Goal: Task Accomplishment & Management: Complete application form

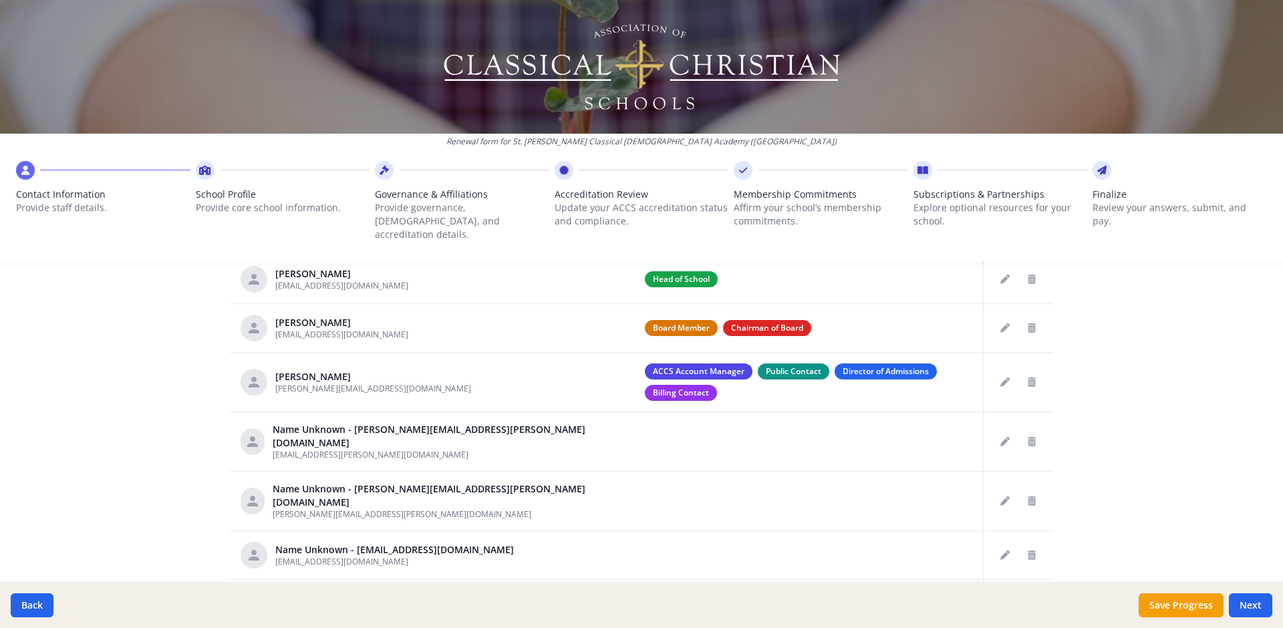
scroll to position [568, 0]
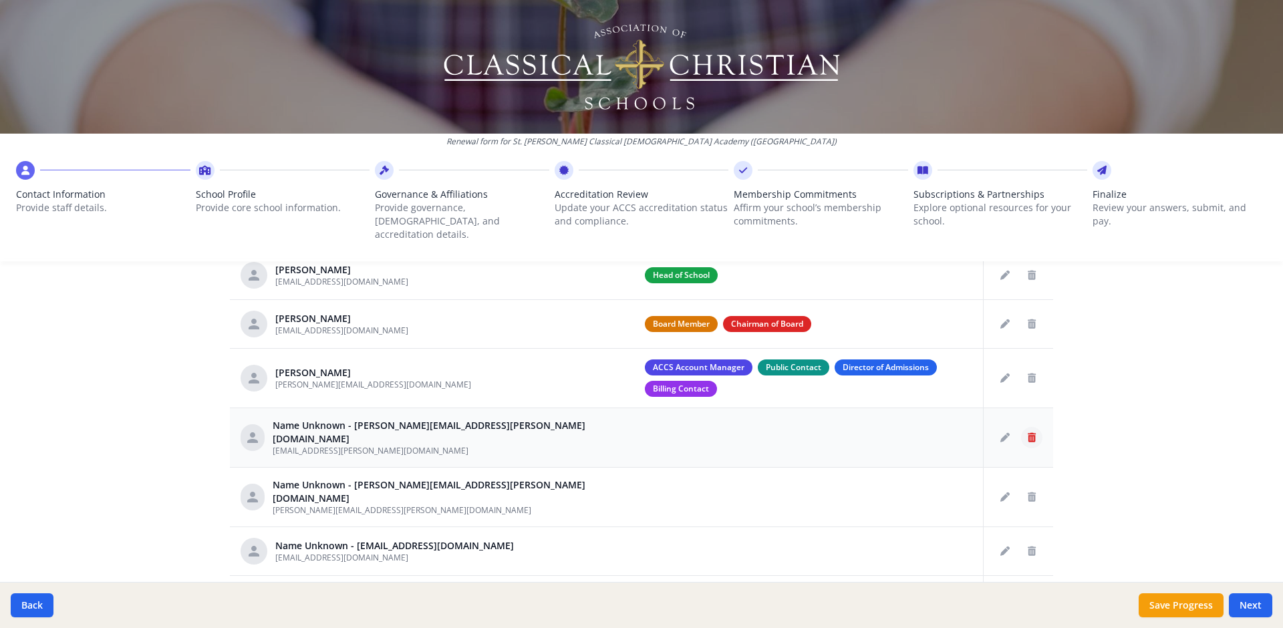
click at [1028, 433] on icon "Delete staff" at bounding box center [1032, 437] width 8 height 9
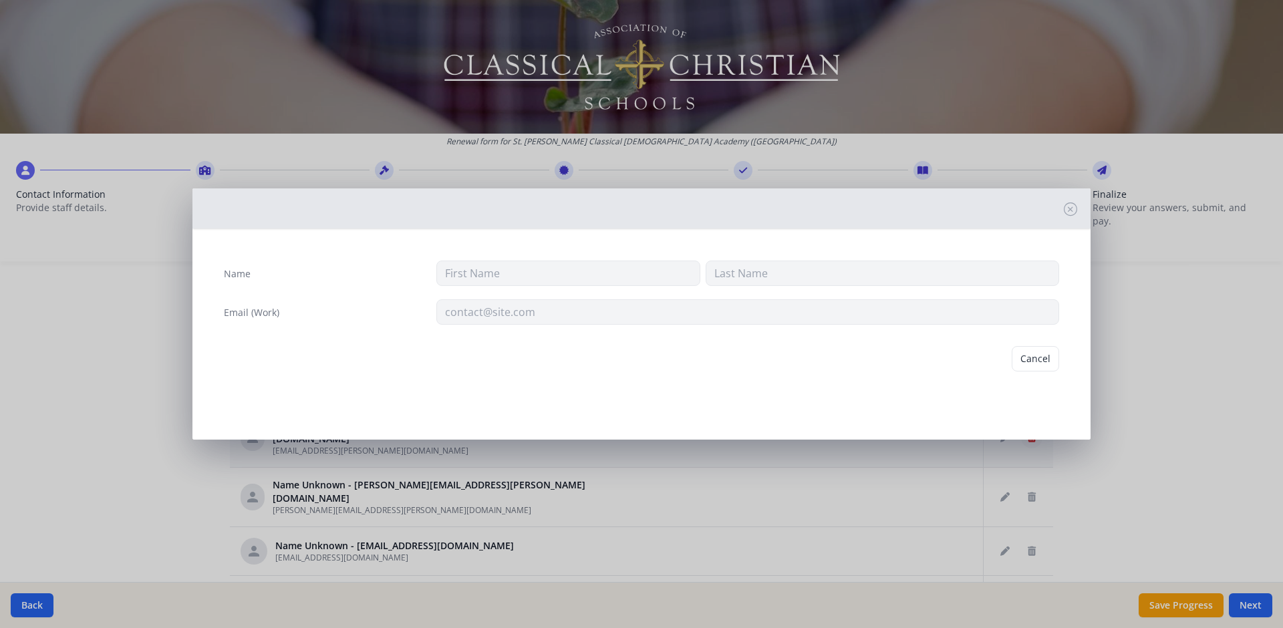
type input "[EMAIL_ADDRESS][PERSON_NAME][DOMAIN_NAME]"
click at [1031, 351] on button "Delete" at bounding box center [1036, 358] width 46 height 25
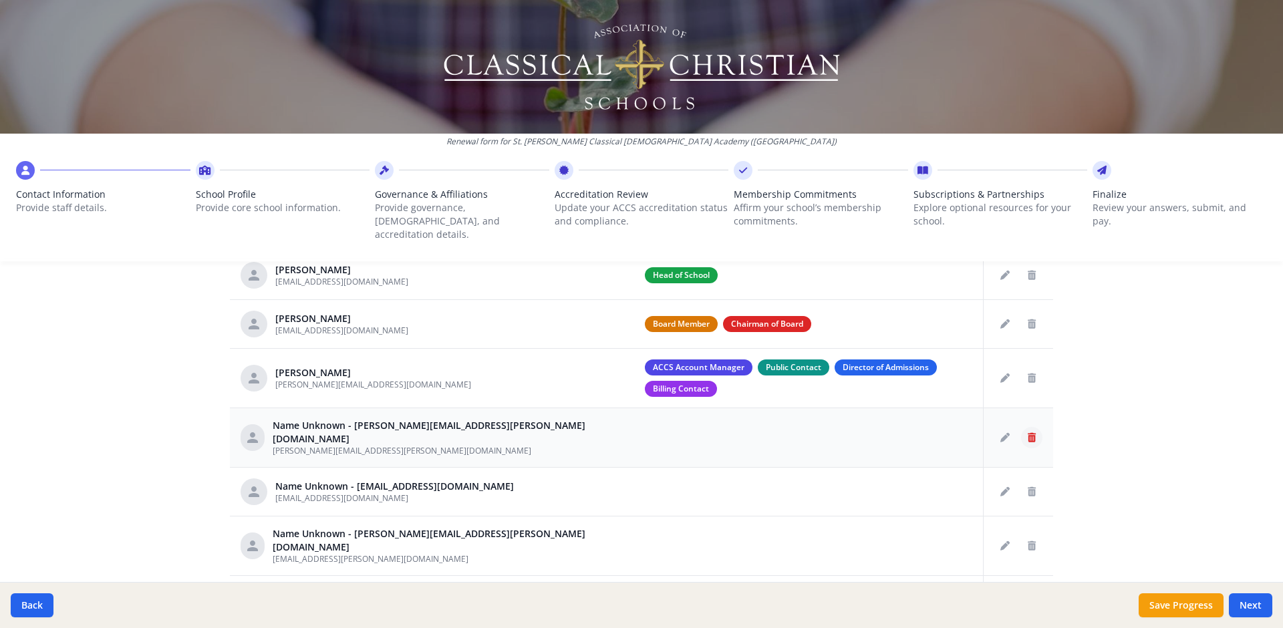
click at [1028, 433] on icon "Delete staff" at bounding box center [1032, 437] width 8 height 9
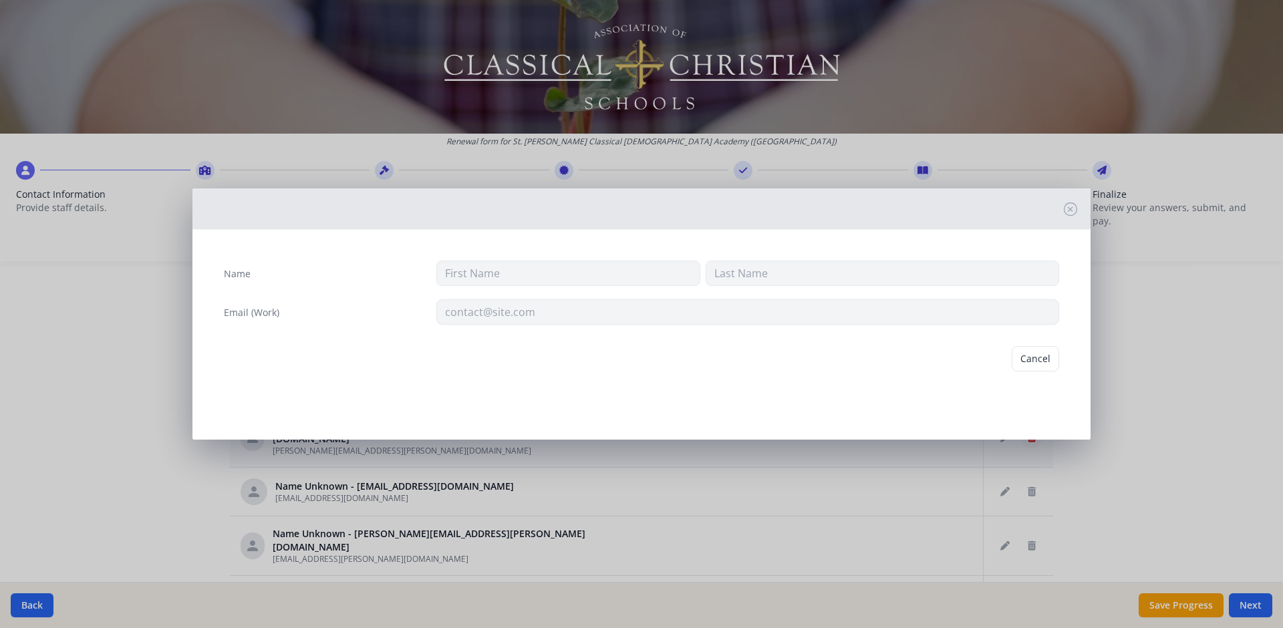
type input "[PERSON_NAME][EMAIL_ADDRESS][PERSON_NAME][DOMAIN_NAME]"
click at [1032, 355] on button "Delete" at bounding box center [1036, 358] width 46 height 25
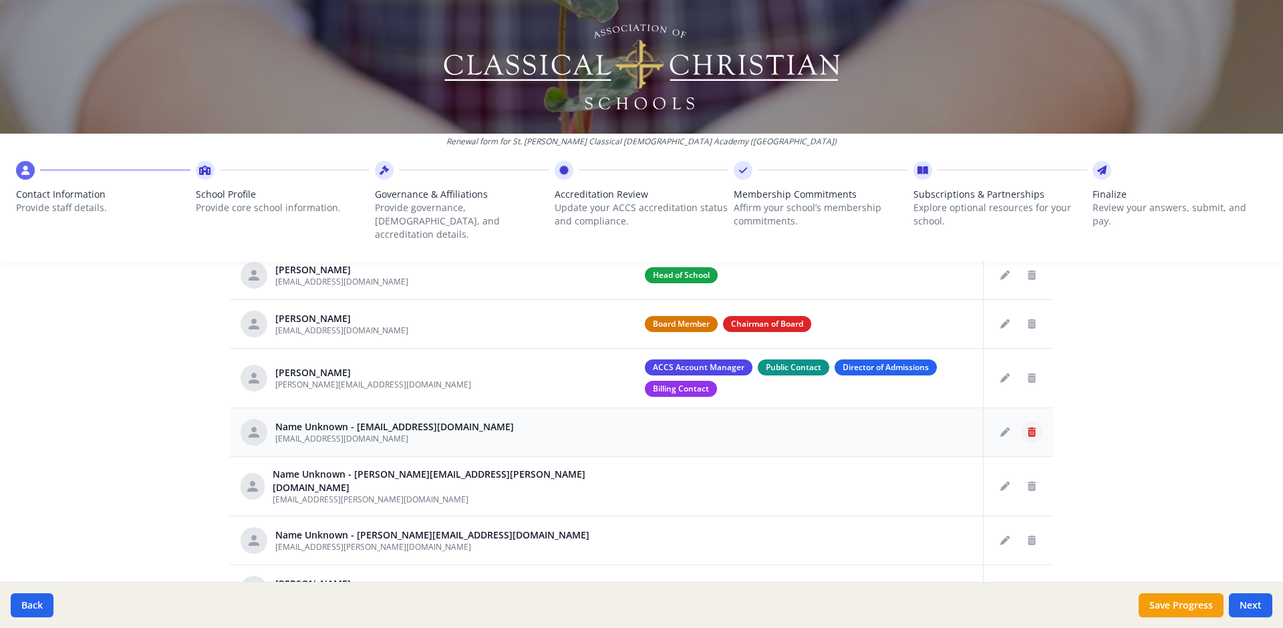
click at [1028, 428] on icon "Delete staff" at bounding box center [1032, 432] width 8 height 9
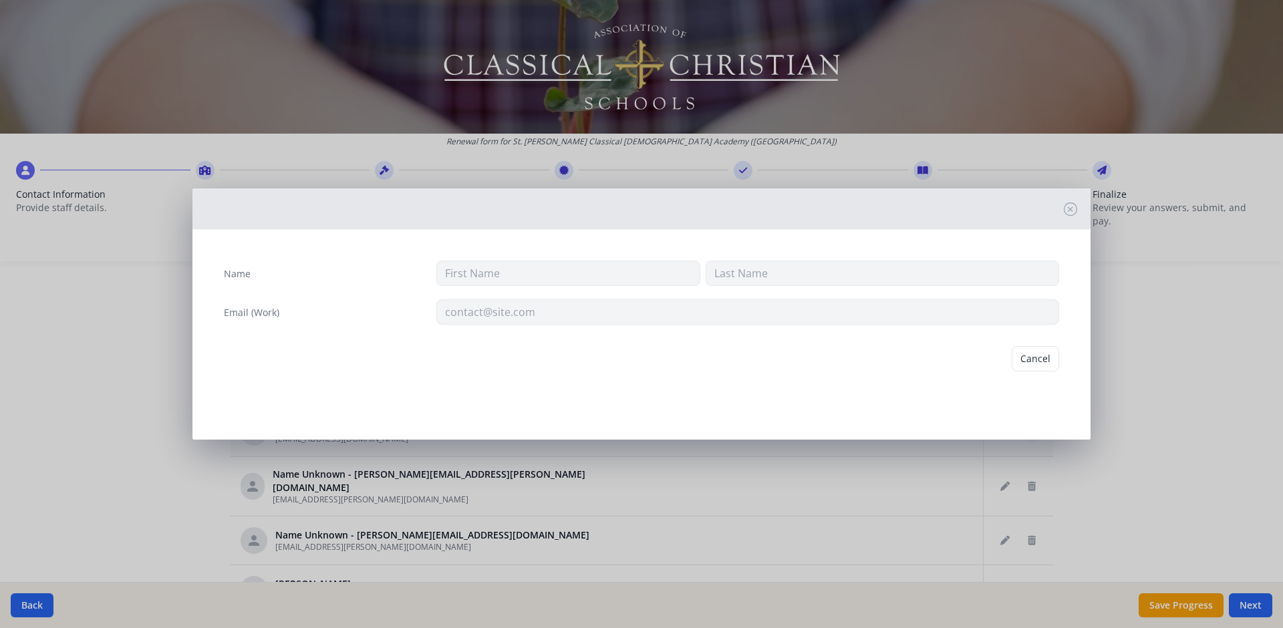
type input "[EMAIL_ADDRESS][DOMAIN_NAME]"
click at [1029, 353] on button "Delete" at bounding box center [1036, 358] width 46 height 25
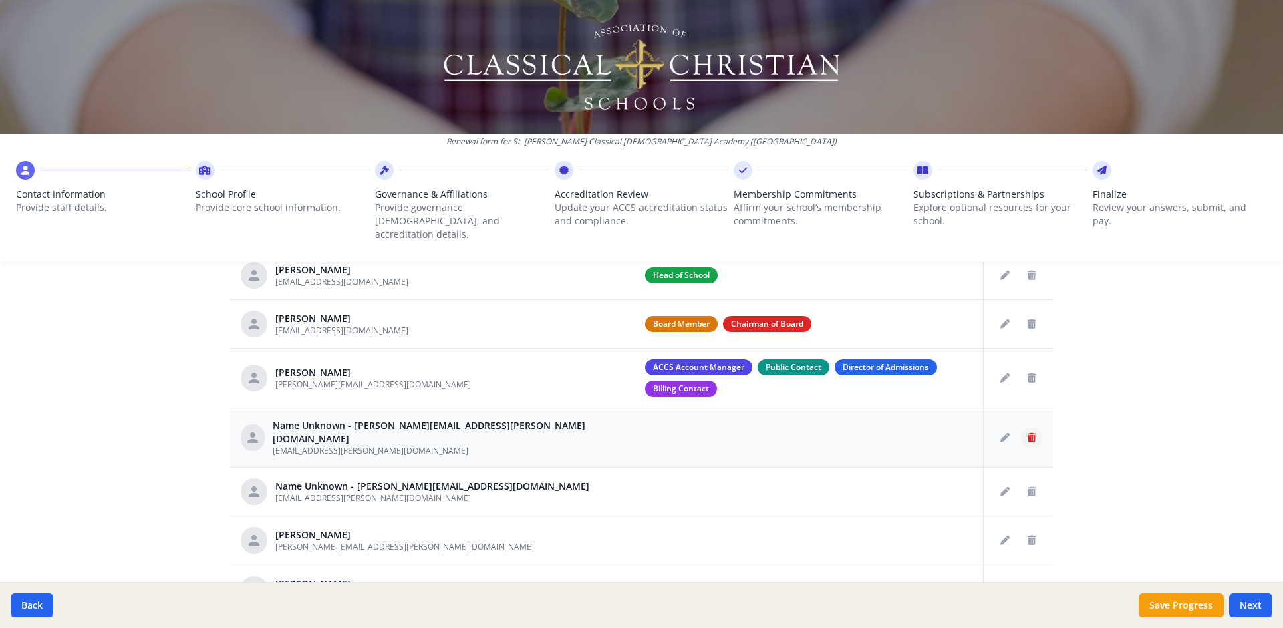
click at [1028, 433] on icon "Delete staff" at bounding box center [1032, 437] width 8 height 9
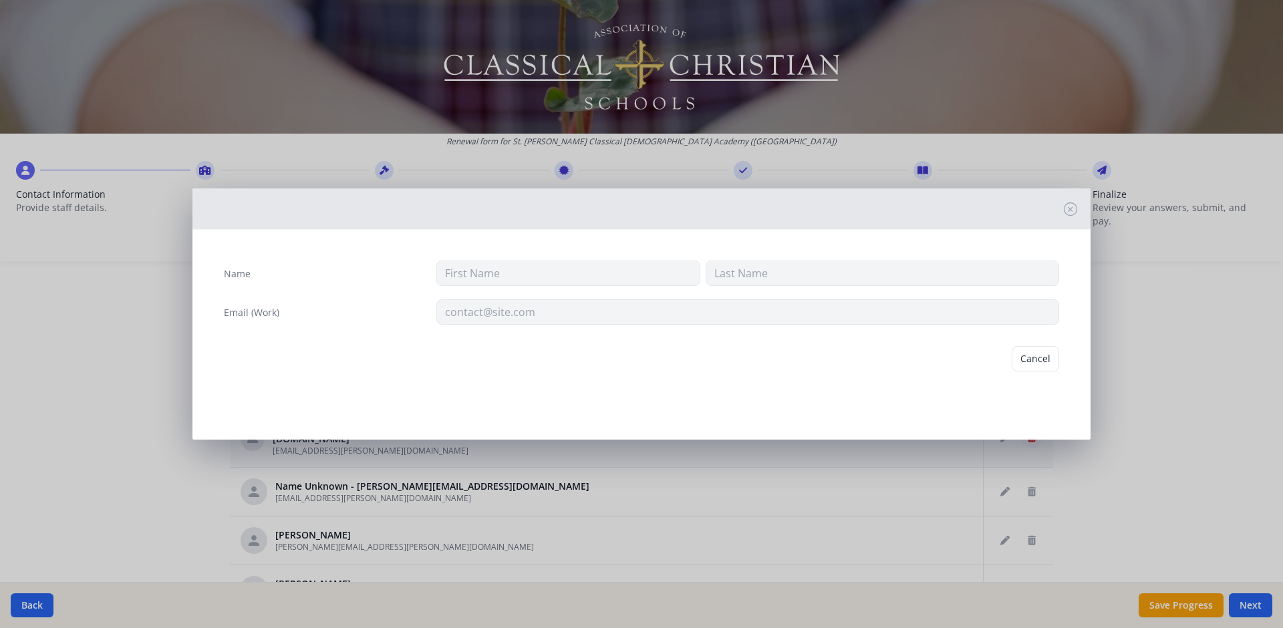
type input "[EMAIL_ADDRESS][PERSON_NAME][DOMAIN_NAME]"
click at [1036, 361] on button "Delete" at bounding box center [1036, 358] width 46 height 25
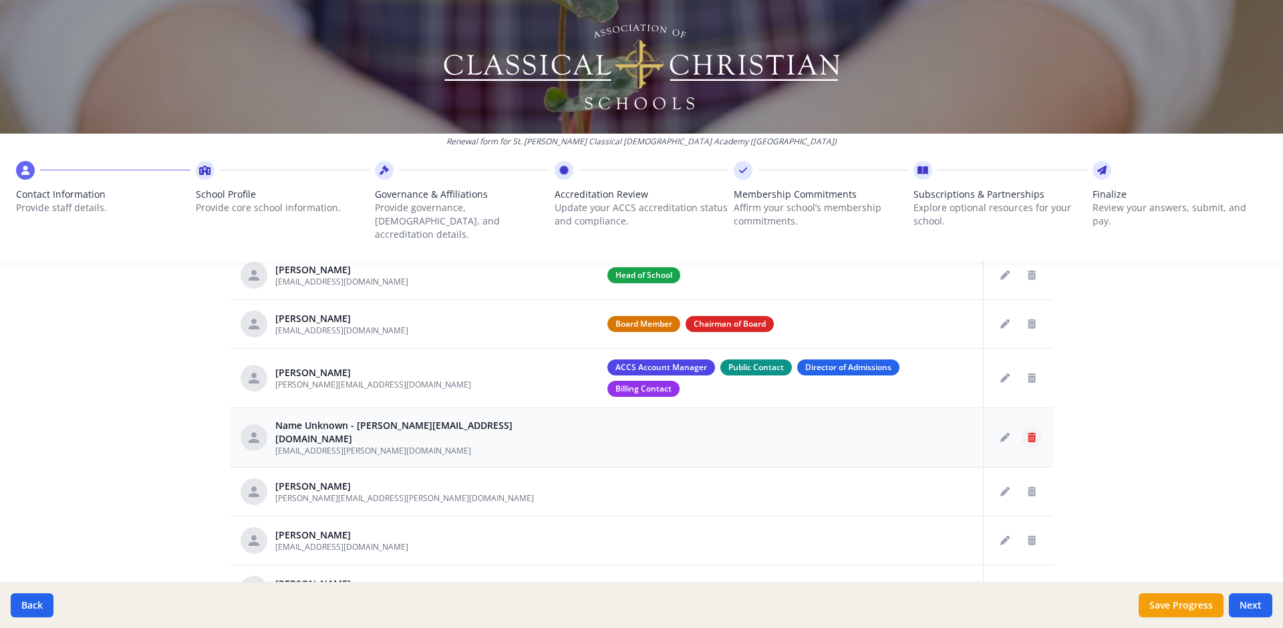
click at [1028, 433] on icon "Delete staff" at bounding box center [1032, 437] width 8 height 9
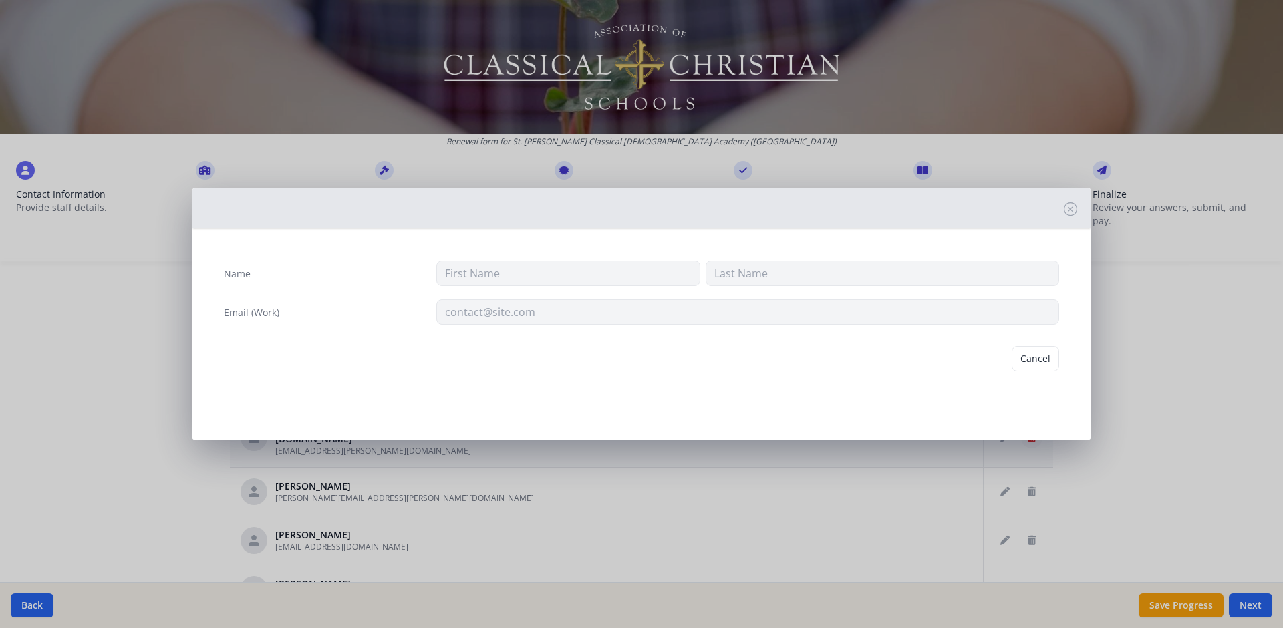
type input "[EMAIL_ADDRESS][PERSON_NAME][DOMAIN_NAME]"
click at [1018, 357] on button "Delete" at bounding box center [1036, 358] width 46 height 25
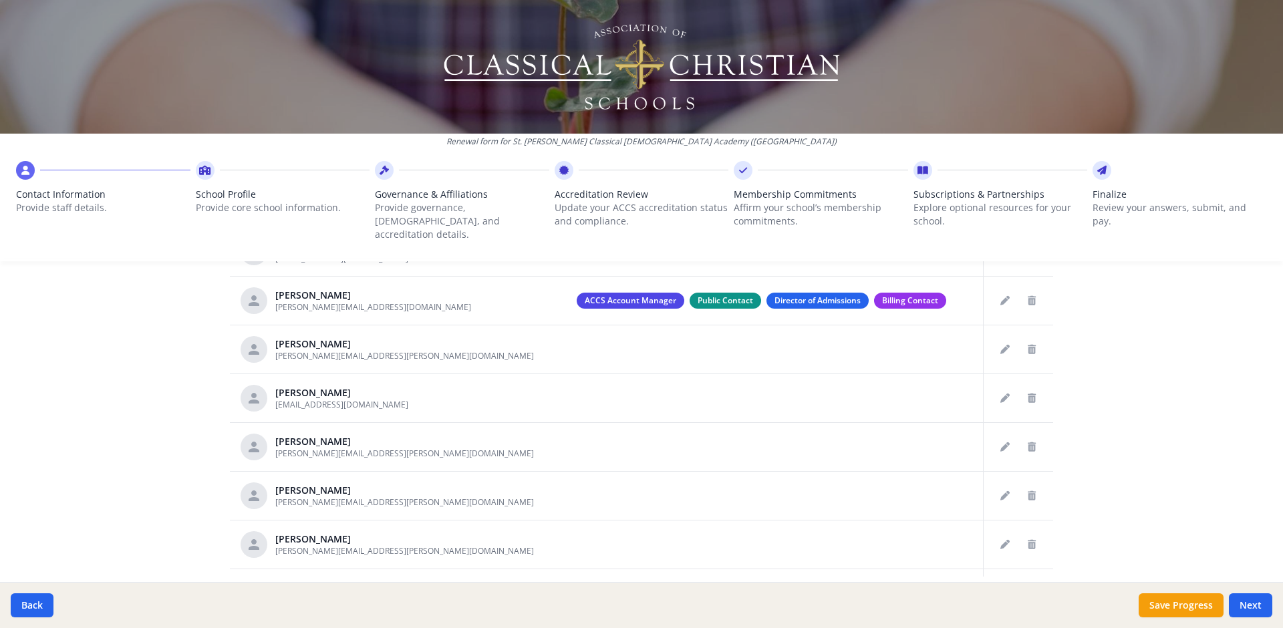
scroll to position [678, 0]
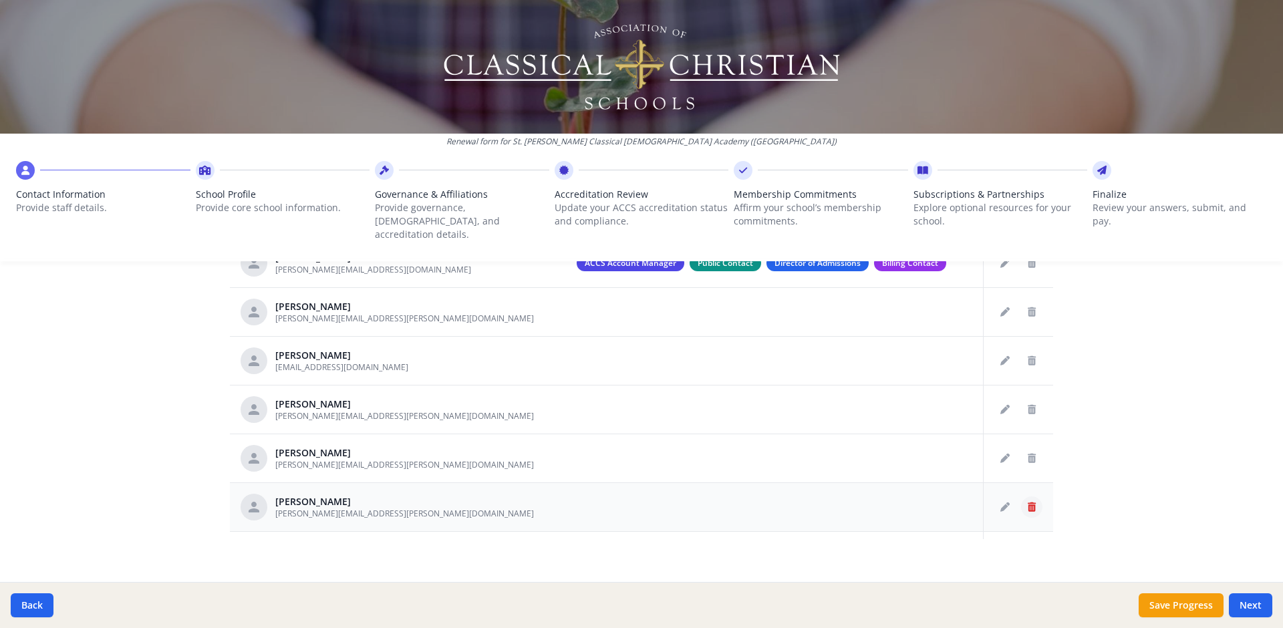
click at [1028, 502] on icon "Delete staff" at bounding box center [1032, 506] width 8 height 9
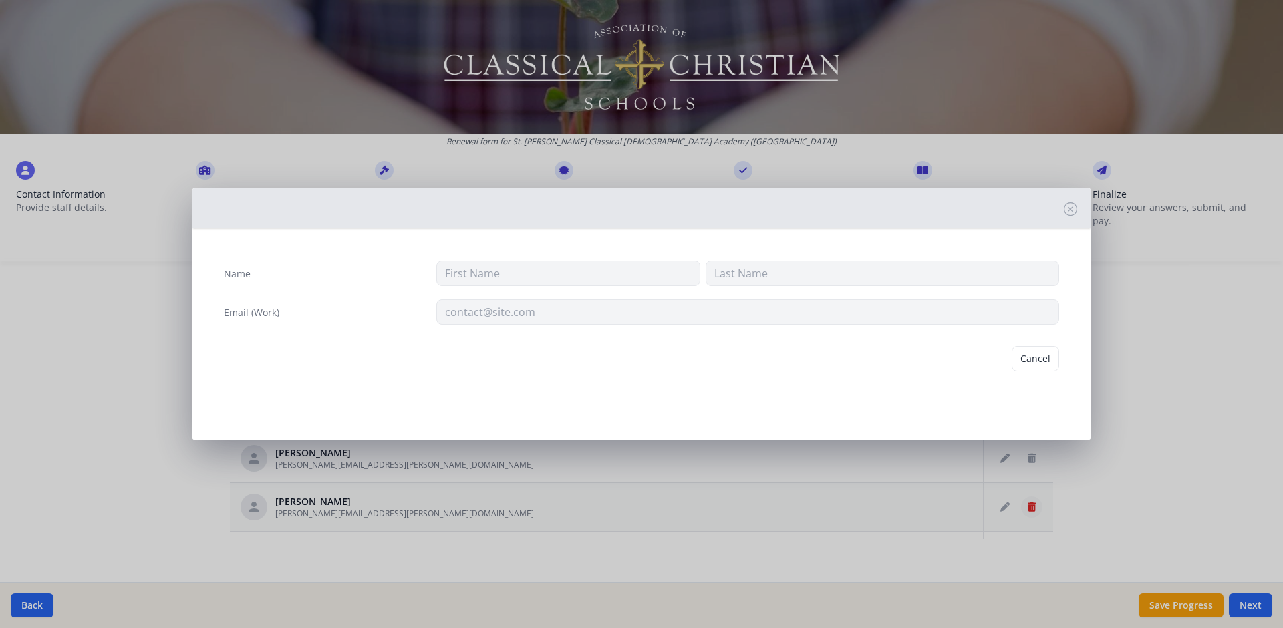
type input "[PERSON_NAME]"
type input "[PERSON_NAME][EMAIL_ADDRESS][PERSON_NAME][DOMAIN_NAME]"
click at [1024, 359] on button "Delete" at bounding box center [1036, 358] width 46 height 25
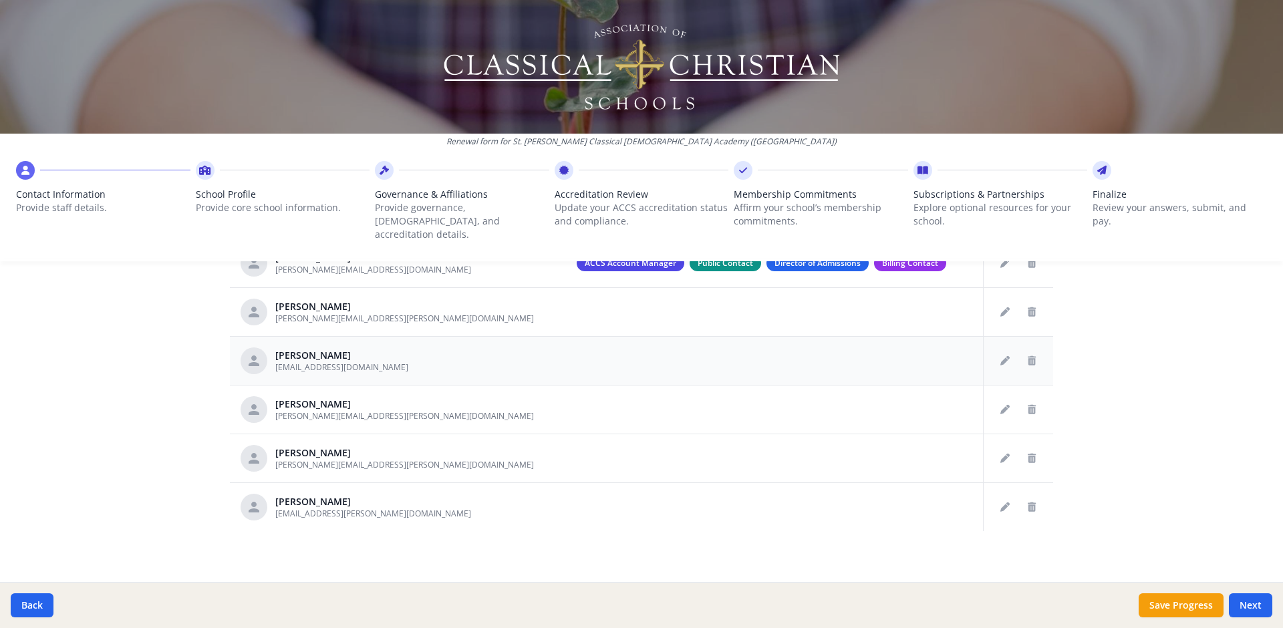
scroll to position [669, 0]
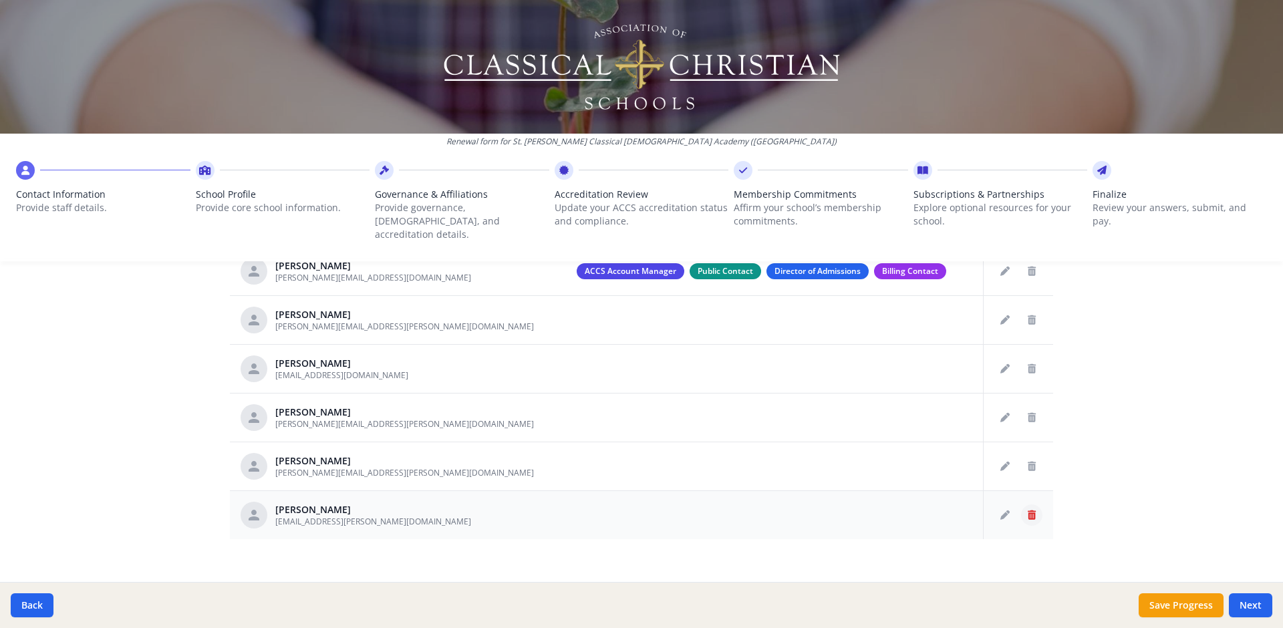
click at [1028, 510] on icon "Delete staff" at bounding box center [1032, 514] width 8 height 9
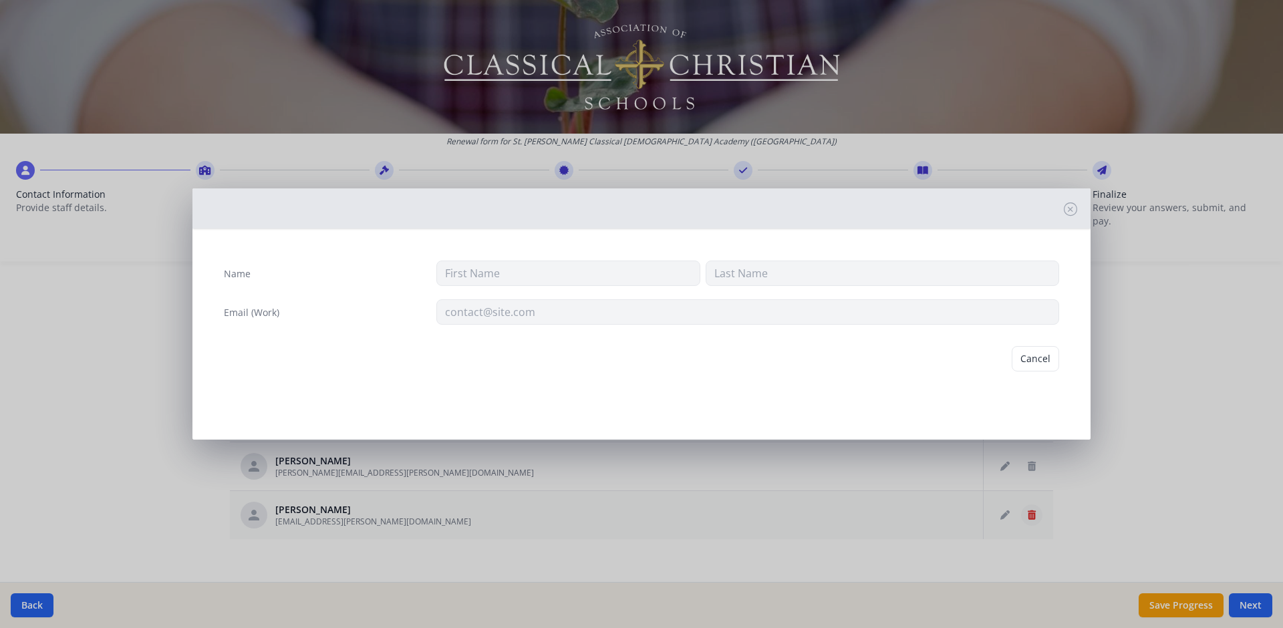
type input "Kat"
type input "Paradiso"
type input "[EMAIL_ADDRESS][PERSON_NAME][DOMAIN_NAME]"
click at [1029, 359] on button "Delete" at bounding box center [1036, 358] width 46 height 25
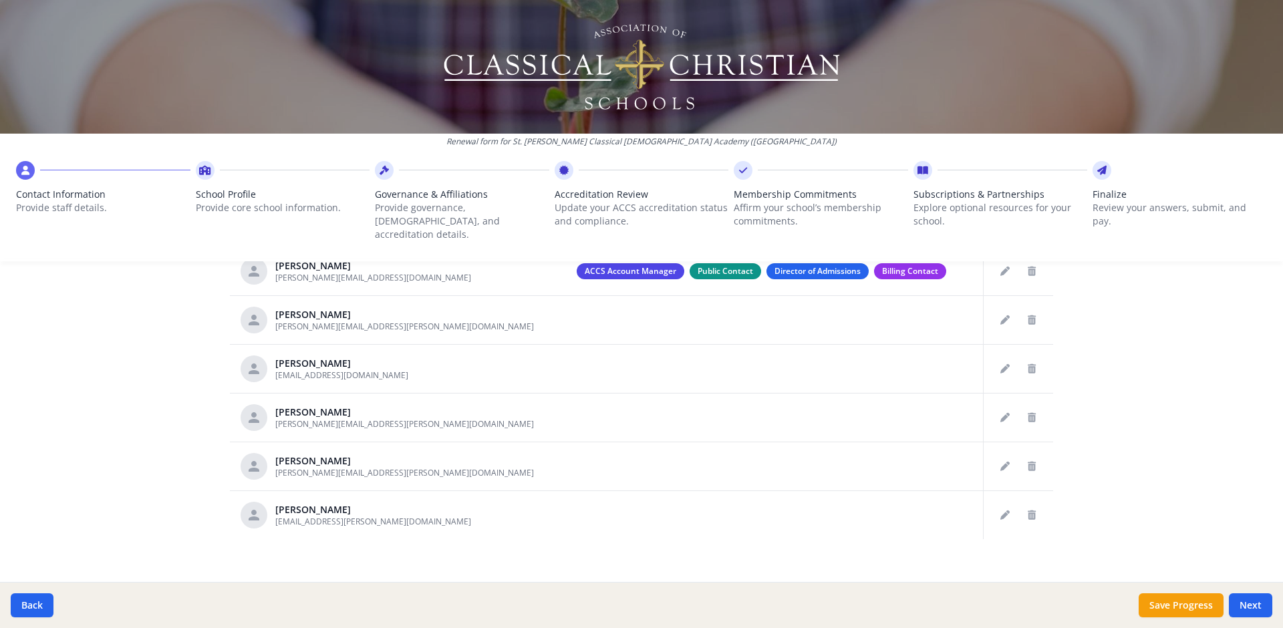
scroll to position [621, 0]
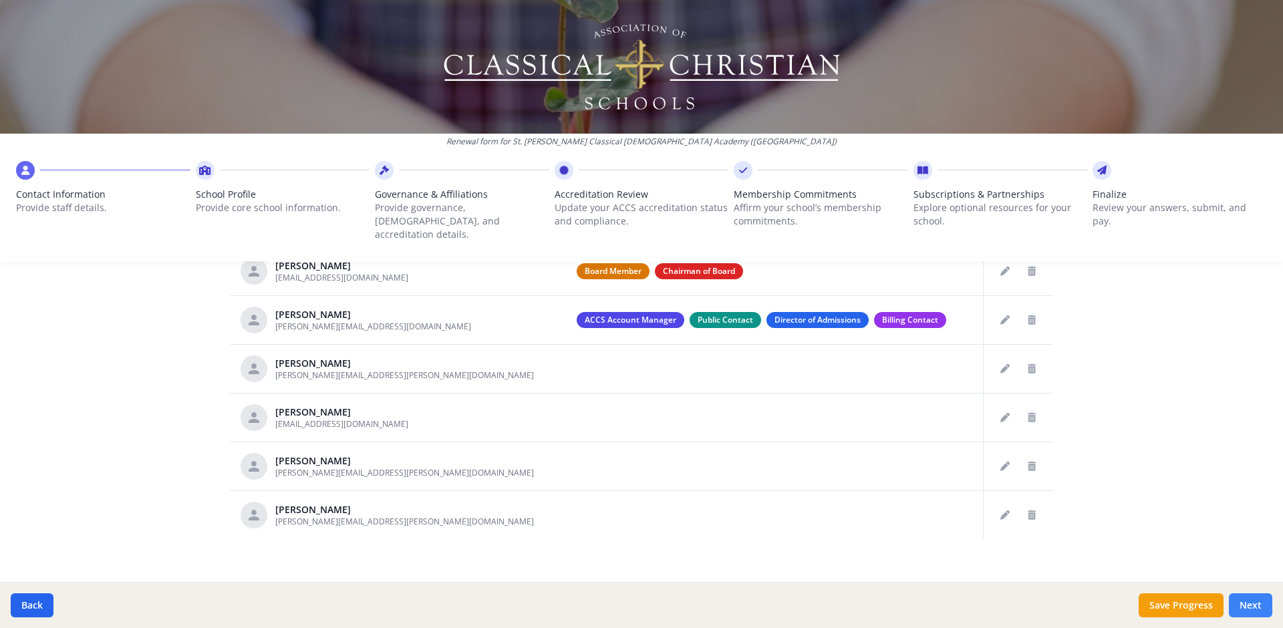
click at [1251, 603] on button "Next" at bounding box center [1250, 605] width 43 height 24
type input "[PHONE_NUMBER]"
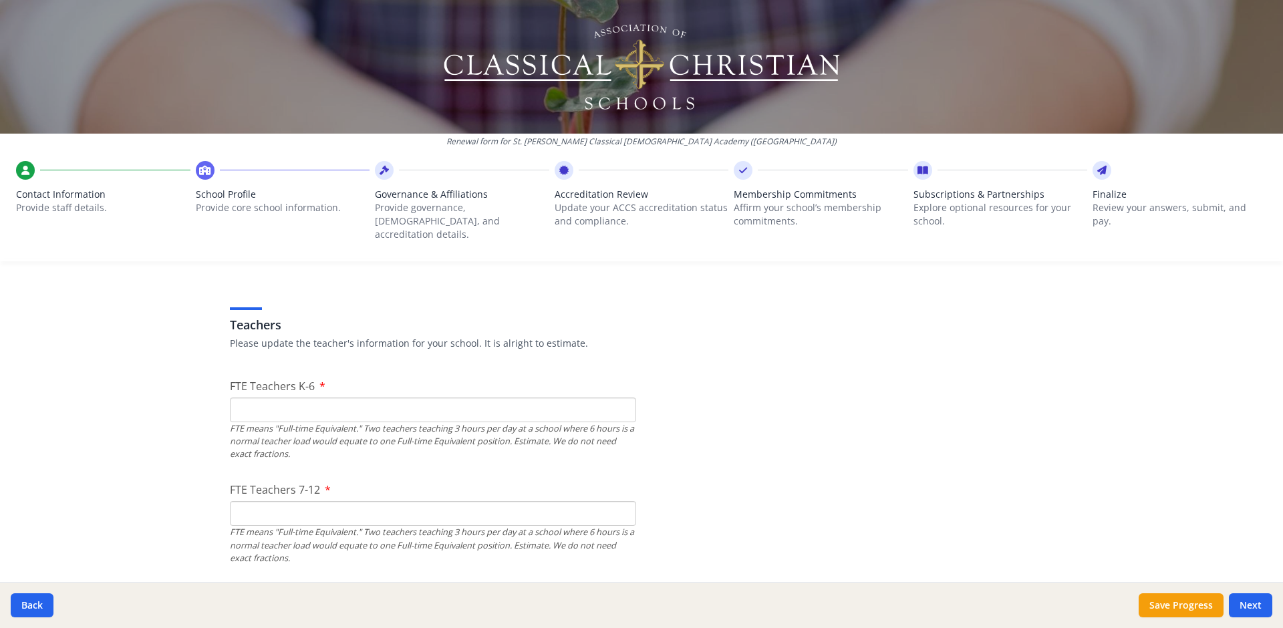
scroll to position [754, 0]
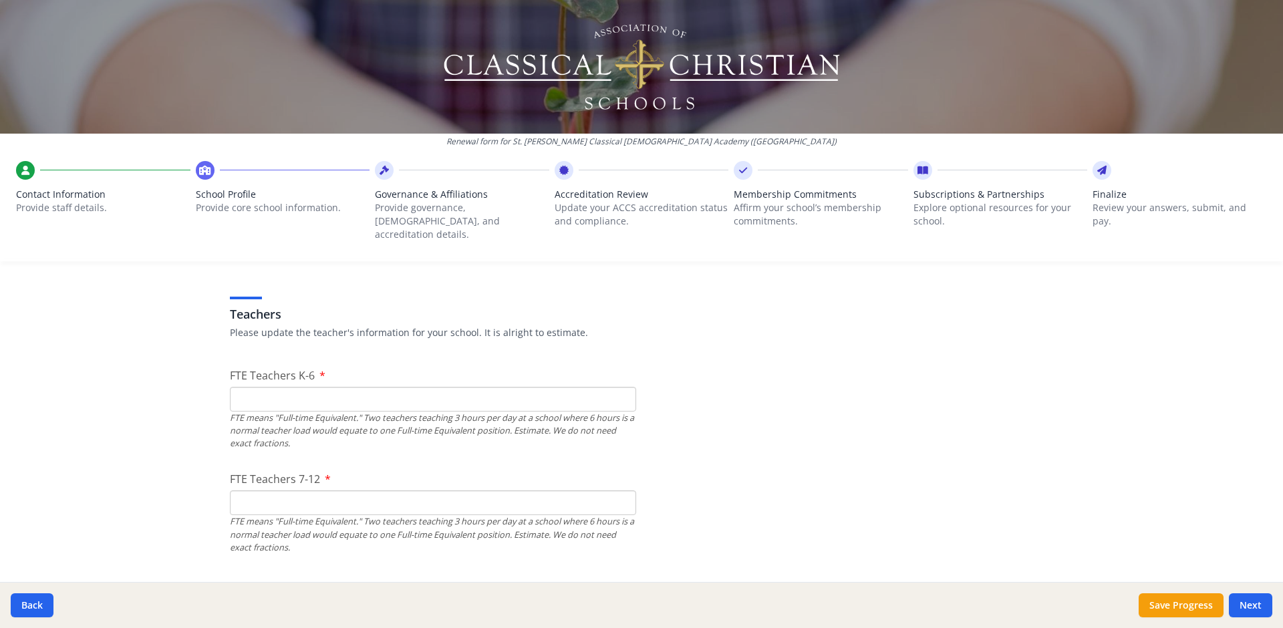
click at [372, 387] on input "FTE Teachers K-6" at bounding box center [433, 399] width 406 height 25
drag, startPoint x: 234, startPoint y: 388, endPoint x: 226, endPoint y: 386, distance: 8.1
click at [230, 387] on input "7.5" at bounding box center [433, 399] width 406 height 25
type input "8"
click at [279, 494] on input "FTE Teachers 7-12" at bounding box center [433, 502] width 406 height 25
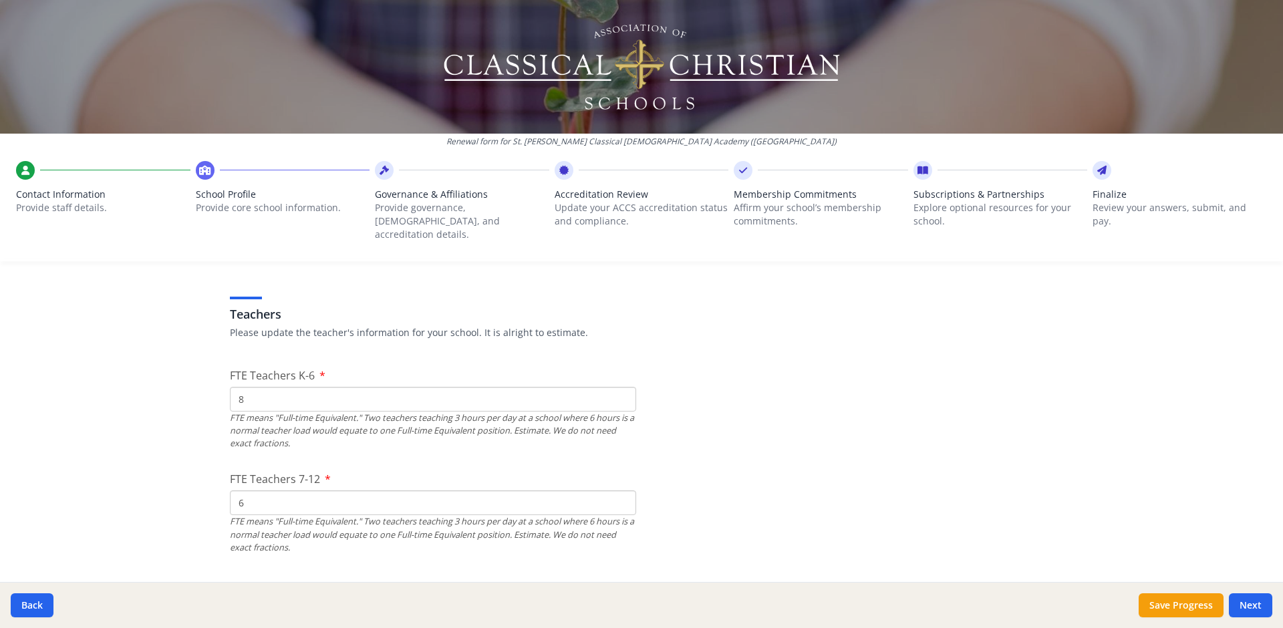
type input "6"
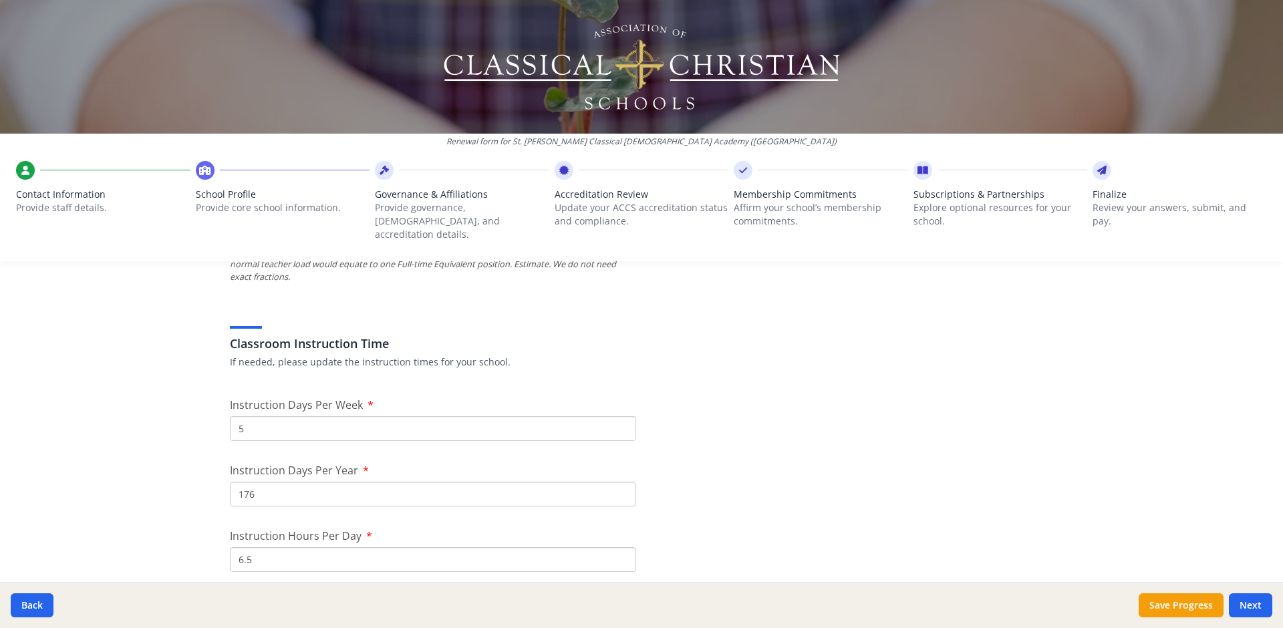
scroll to position [1104, 0]
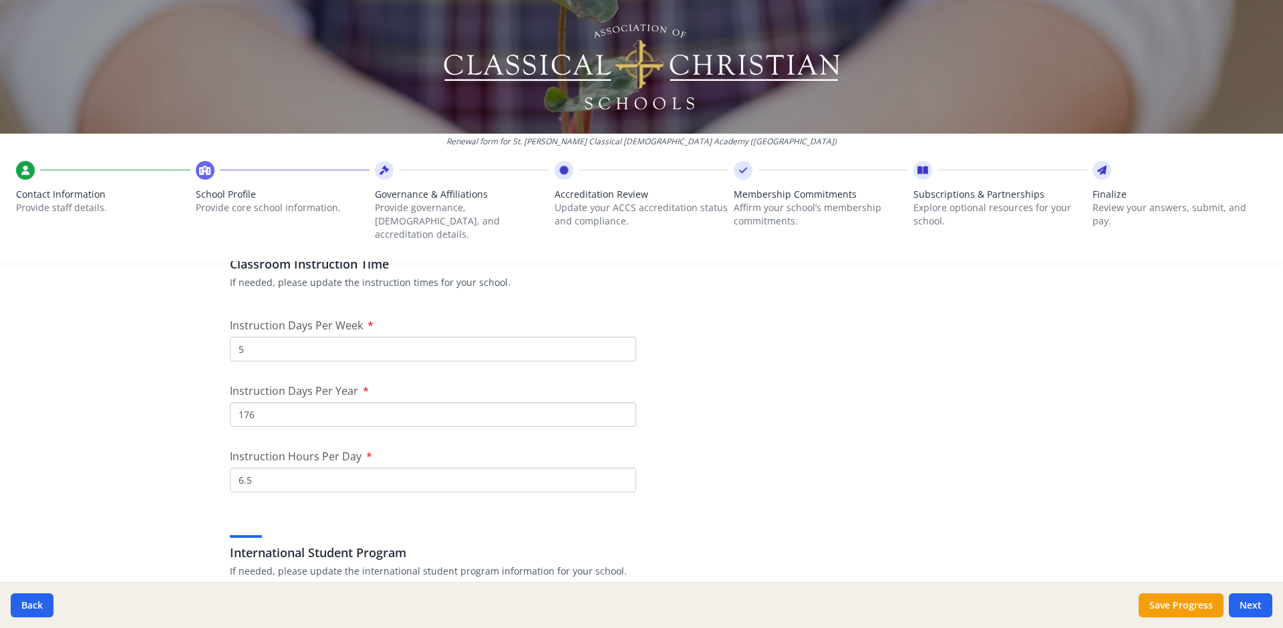
click at [270, 403] on input "176" at bounding box center [433, 414] width 406 height 25
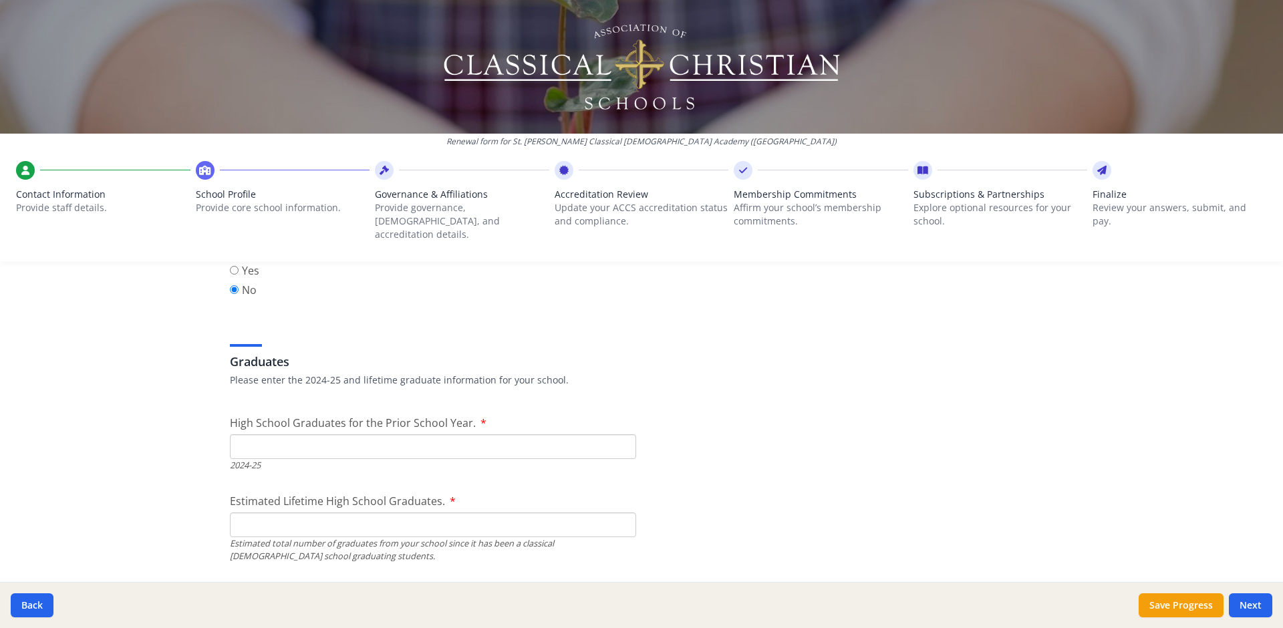
scroll to position [1821, 0]
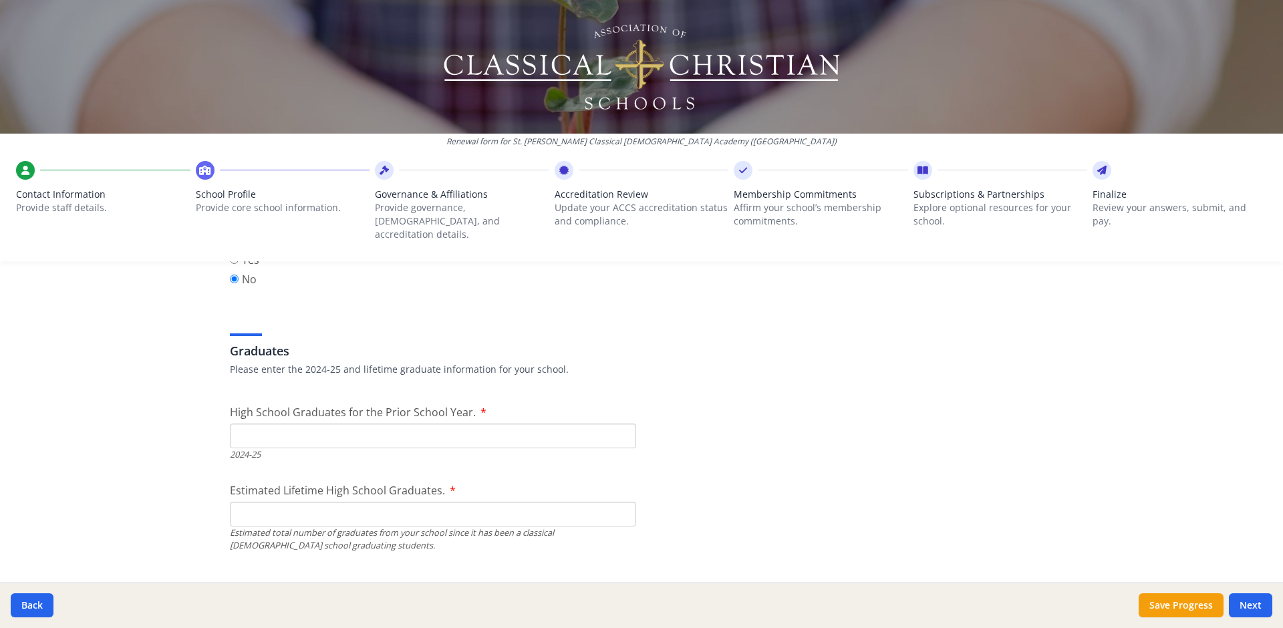
type input "175"
click at [273, 424] on input "High School Graduates for the Prior School Year." at bounding box center [433, 436] width 406 height 25
type input "2"
type input "1"
click at [420, 502] on input "Estimated Lifetime High School Graduates." at bounding box center [433, 514] width 406 height 25
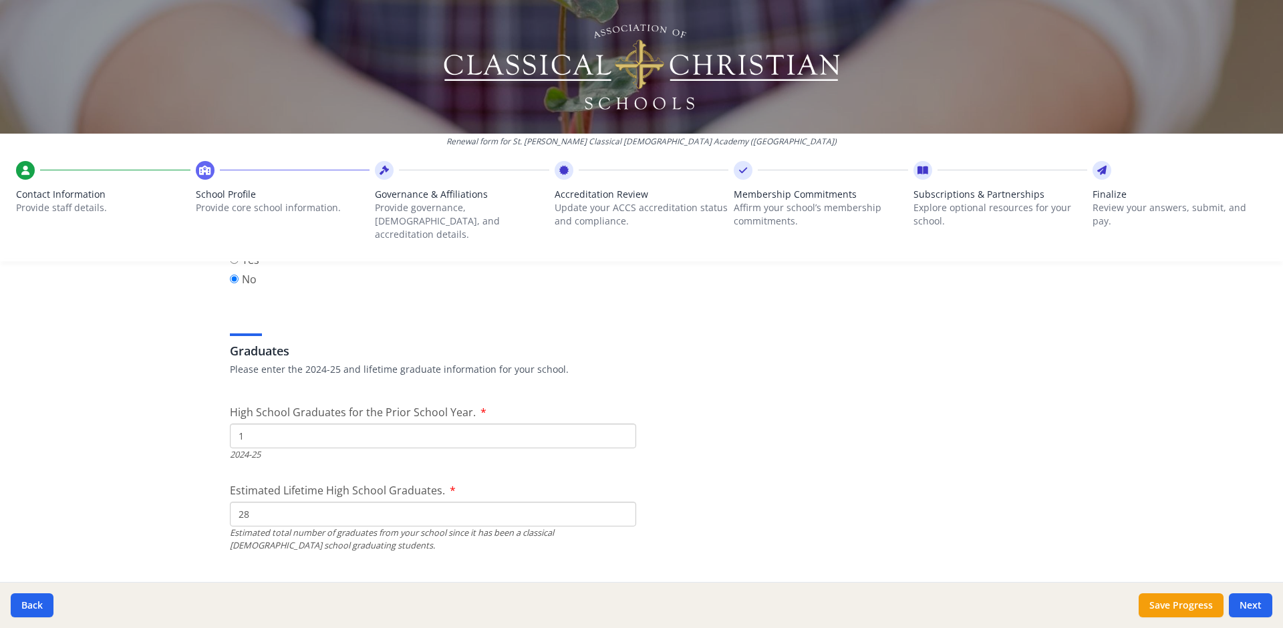
type input "28"
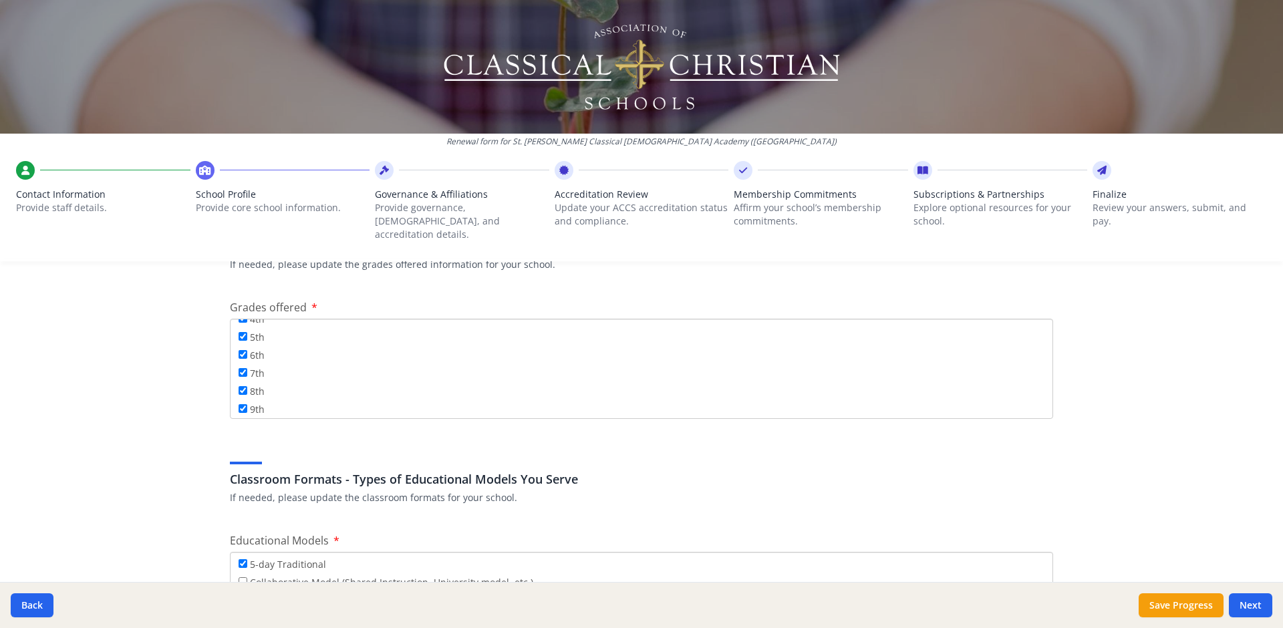
scroll to position [0, 0]
click at [239, 326] on input "Pre-K" at bounding box center [243, 330] width 9 height 9
checkbox input "true"
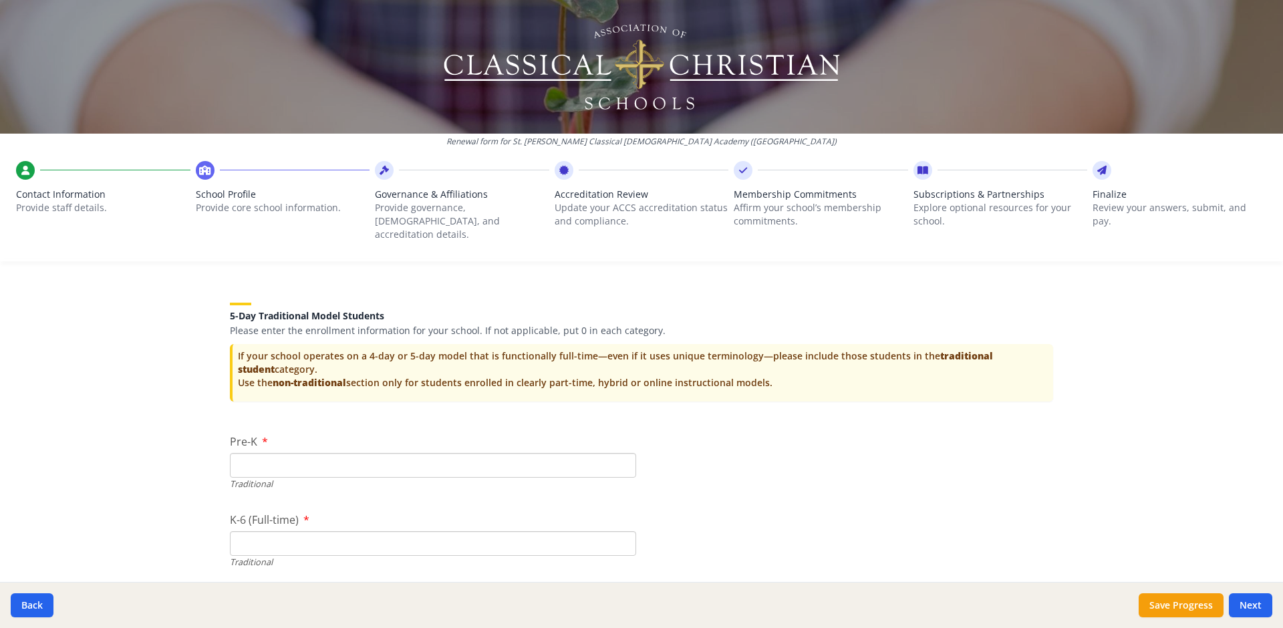
scroll to position [2643, 0]
click at [261, 458] on input "Pre-K" at bounding box center [433, 464] width 406 height 25
type input "3"
click at [363, 531] on input "K-6 (Full-time)" at bounding box center [433, 543] width 406 height 25
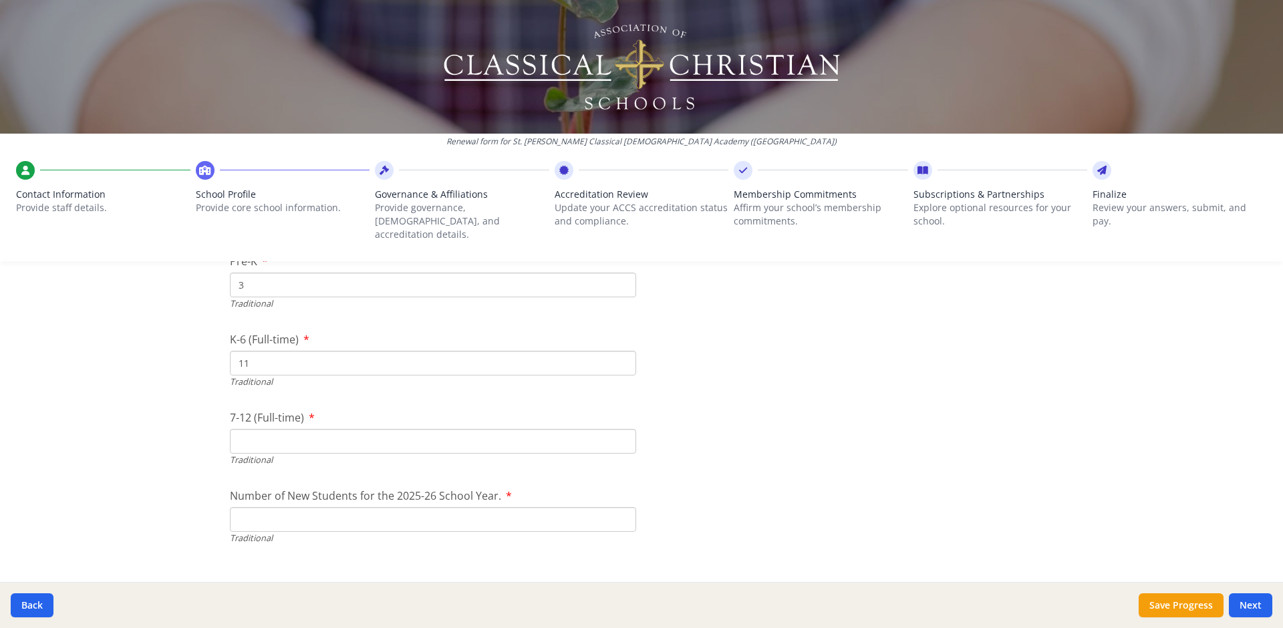
scroll to position [2802, 0]
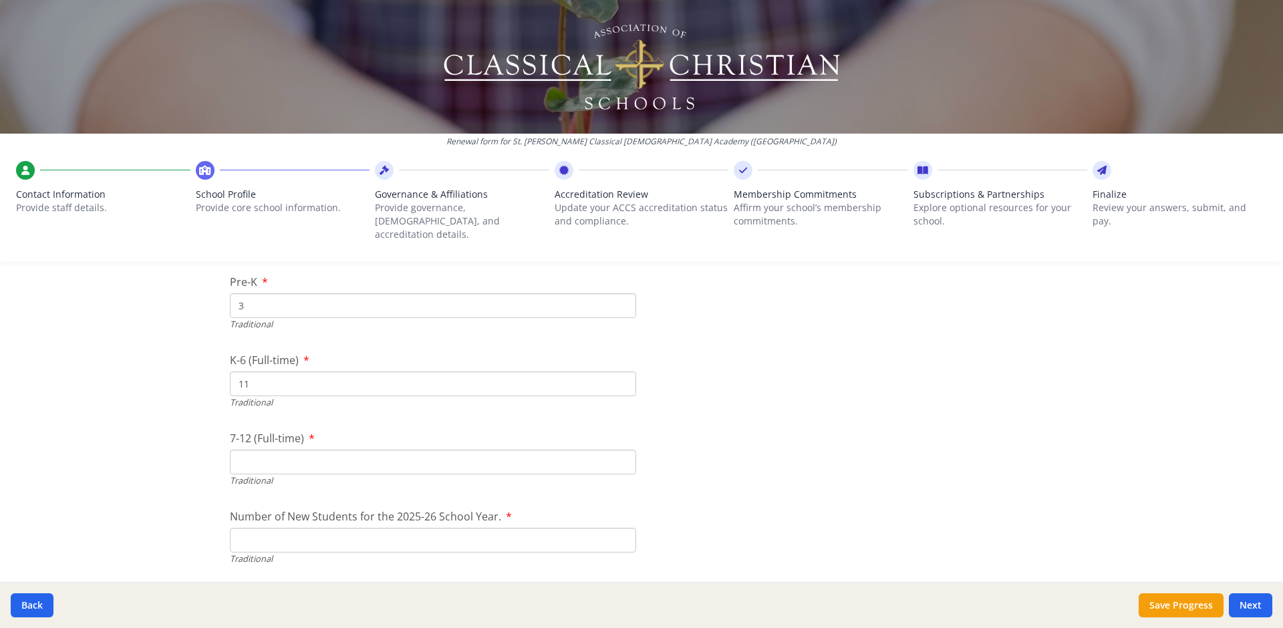
type input "11"
click at [284, 450] on input "7-12 (Full-time)" at bounding box center [433, 462] width 406 height 25
type input "72"
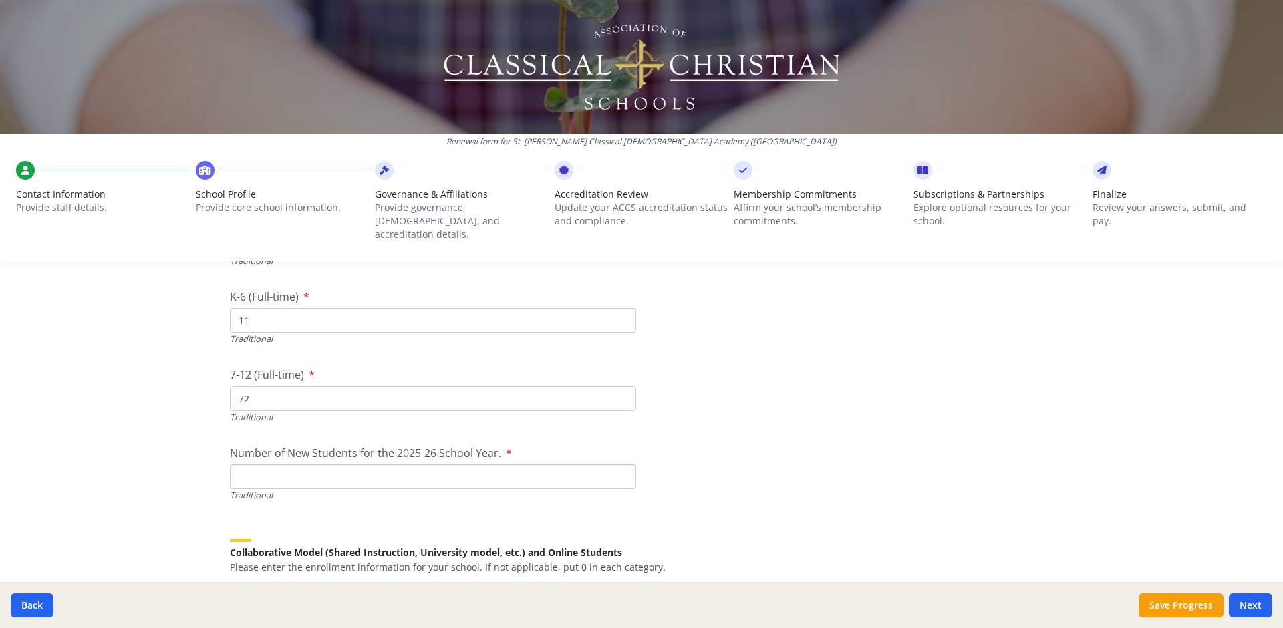
scroll to position [2855, 0]
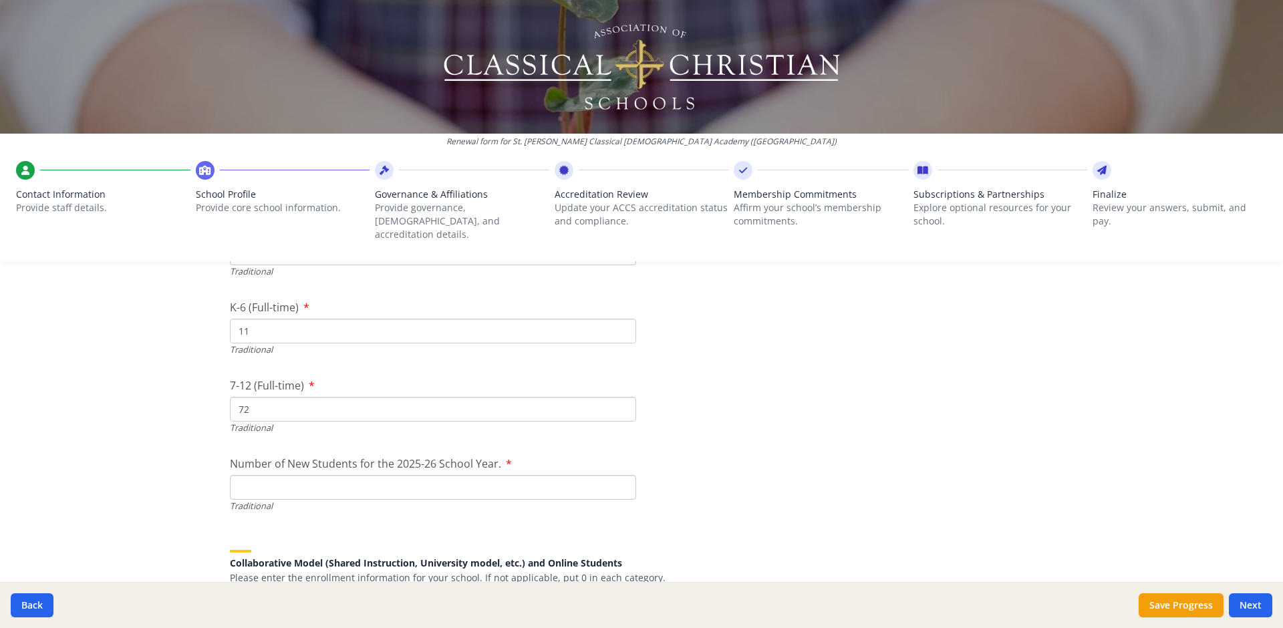
click at [240, 320] on input "11" at bounding box center [433, 331] width 406 height 25
type input "72"
click at [237, 398] on input "72" at bounding box center [433, 409] width 406 height 25
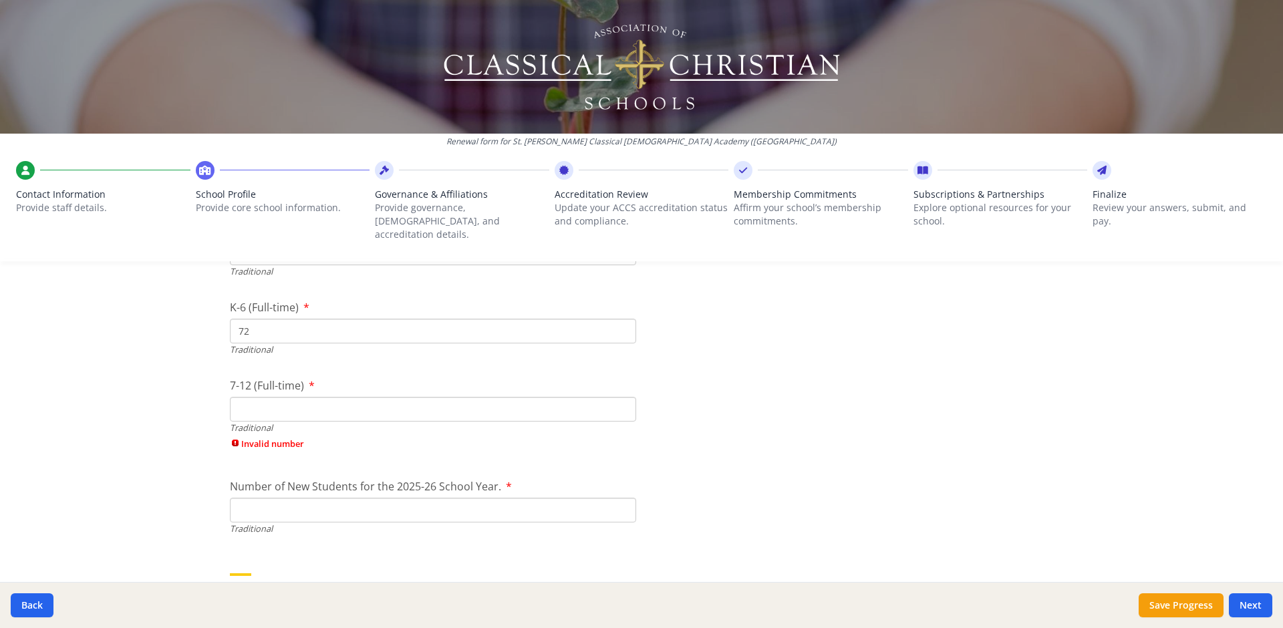
click at [306, 498] on input "Number of New Students for the 2025-26 School Year." at bounding box center [433, 510] width 406 height 25
click at [281, 398] on input "7-12 (Full-time)" at bounding box center [433, 409] width 406 height 25
type input "24"
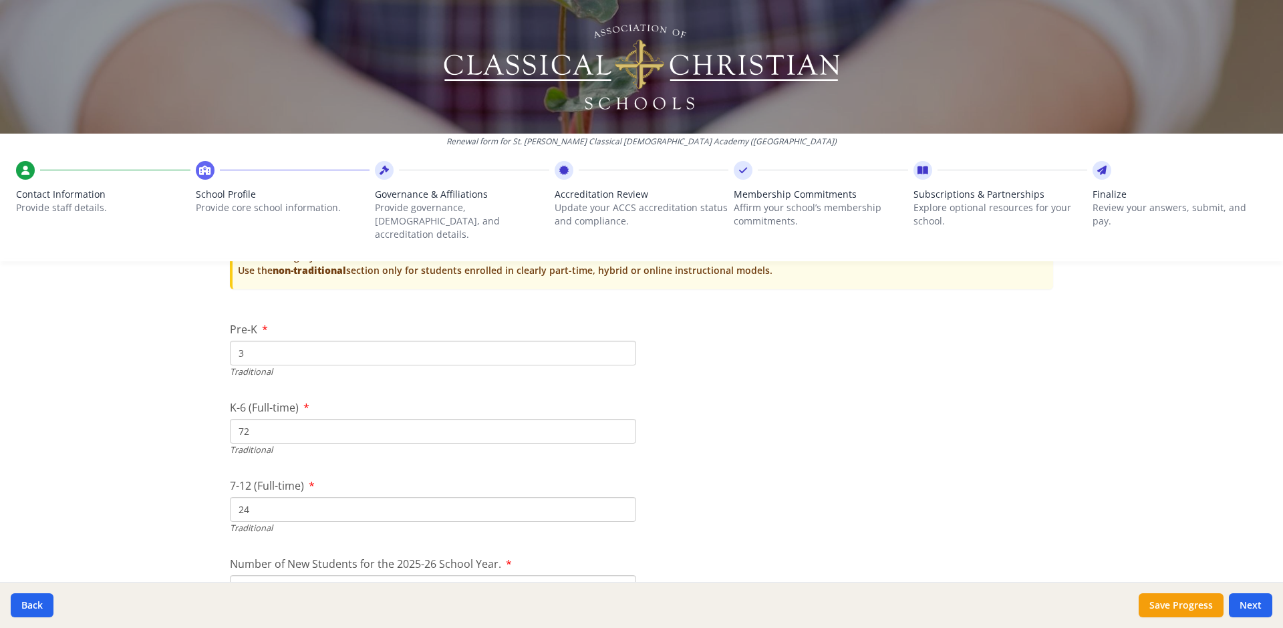
scroll to position [2727, 0]
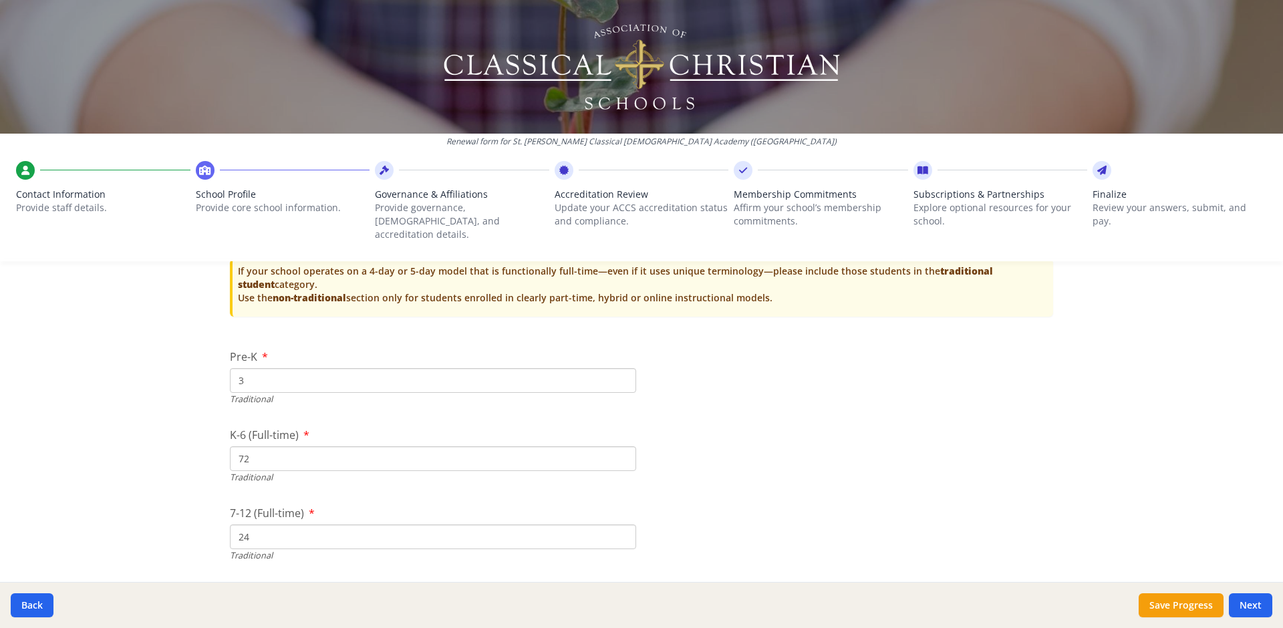
type input "112"
click at [239, 526] on input "24" at bounding box center [433, 537] width 406 height 25
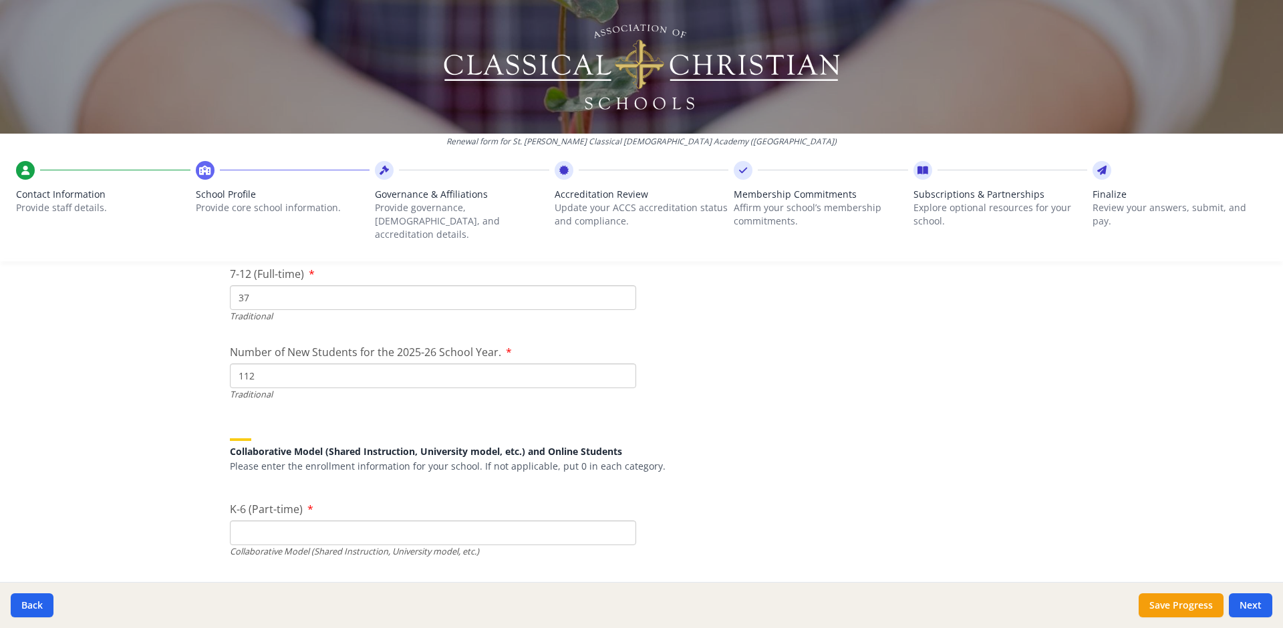
scroll to position [2935, 0]
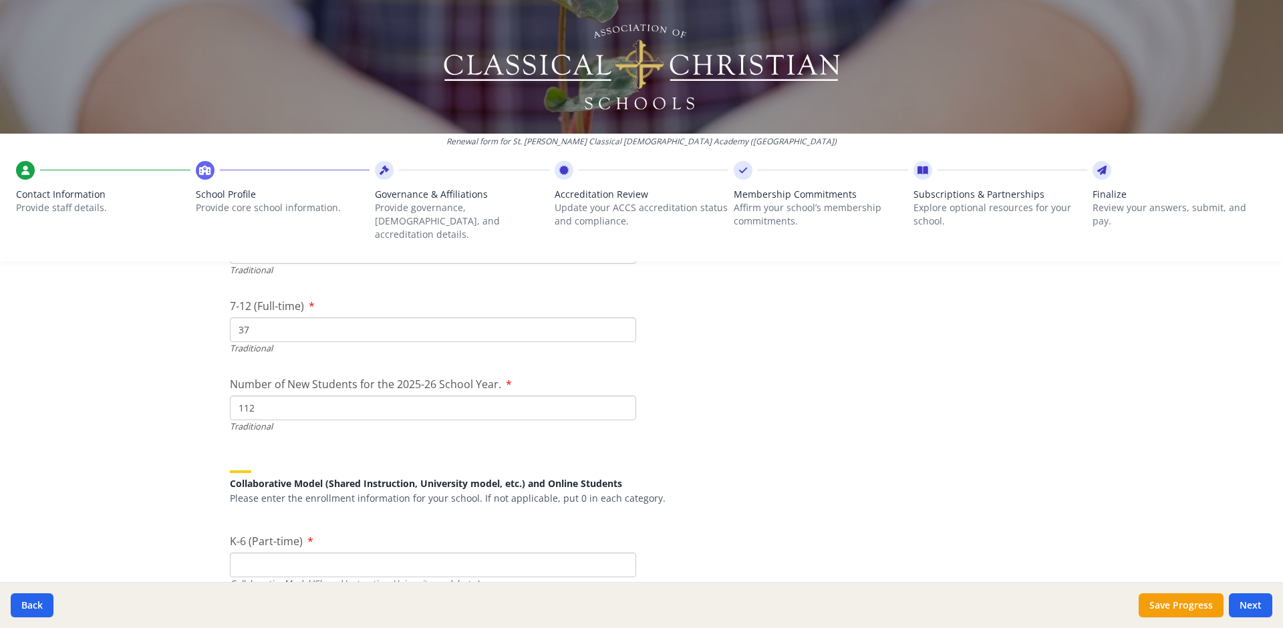
click at [249, 317] on input "37" at bounding box center [433, 329] width 406 height 25
type input "36"
click at [263, 553] on input "K-6 (Part-time)" at bounding box center [433, 565] width 406 height 25
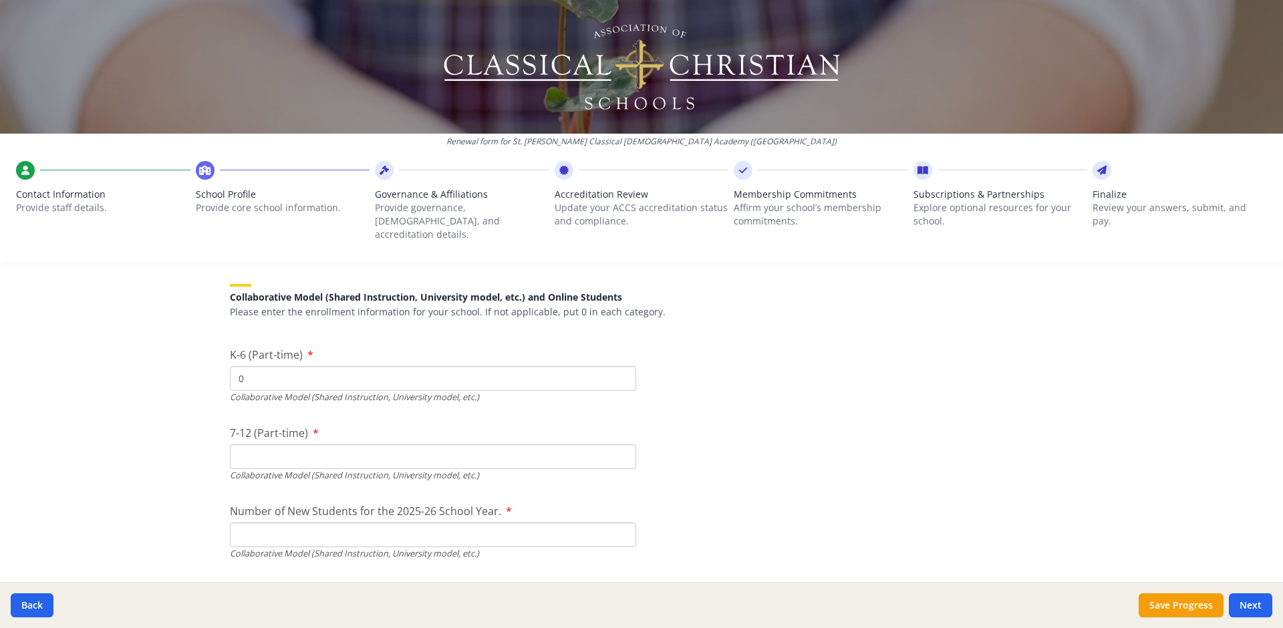
scroll to position [3136, 0]
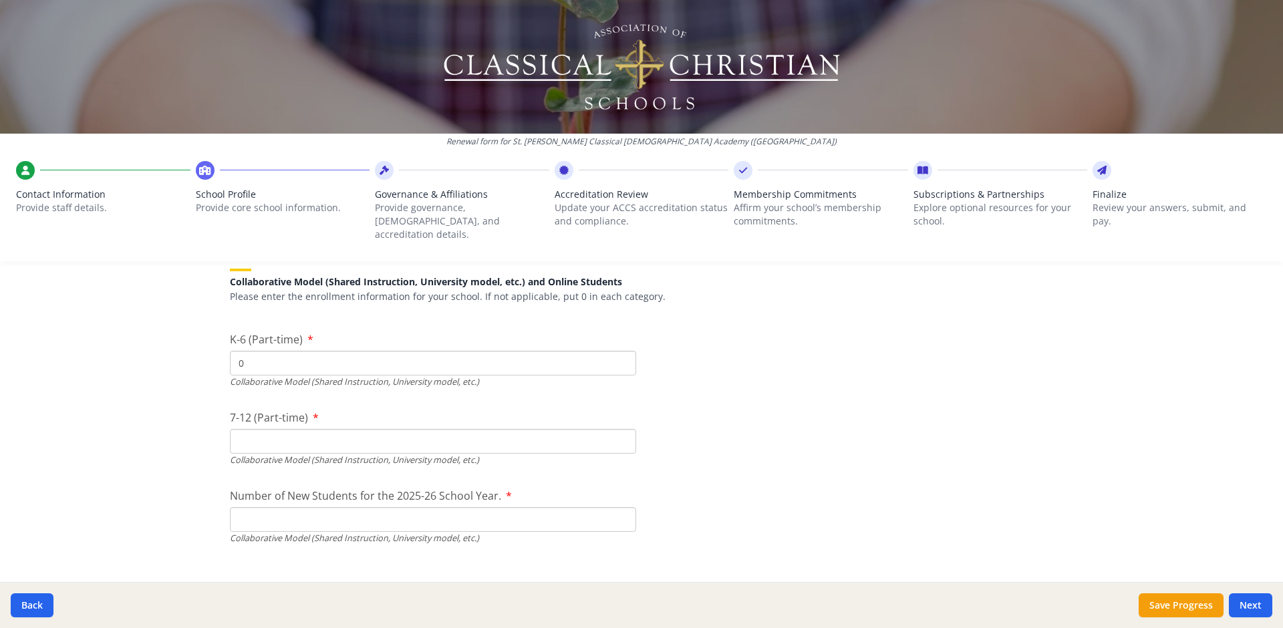
type input "0"
click at [238, 429] on input "7-12 (Part-time)" at bounding box center [433, 441] width 406 height 25
type input "1"
click at [349, 218] on input "Number of New Students for the 2025-26 School Year." at bounding box center [433, 206] width 406 height 25
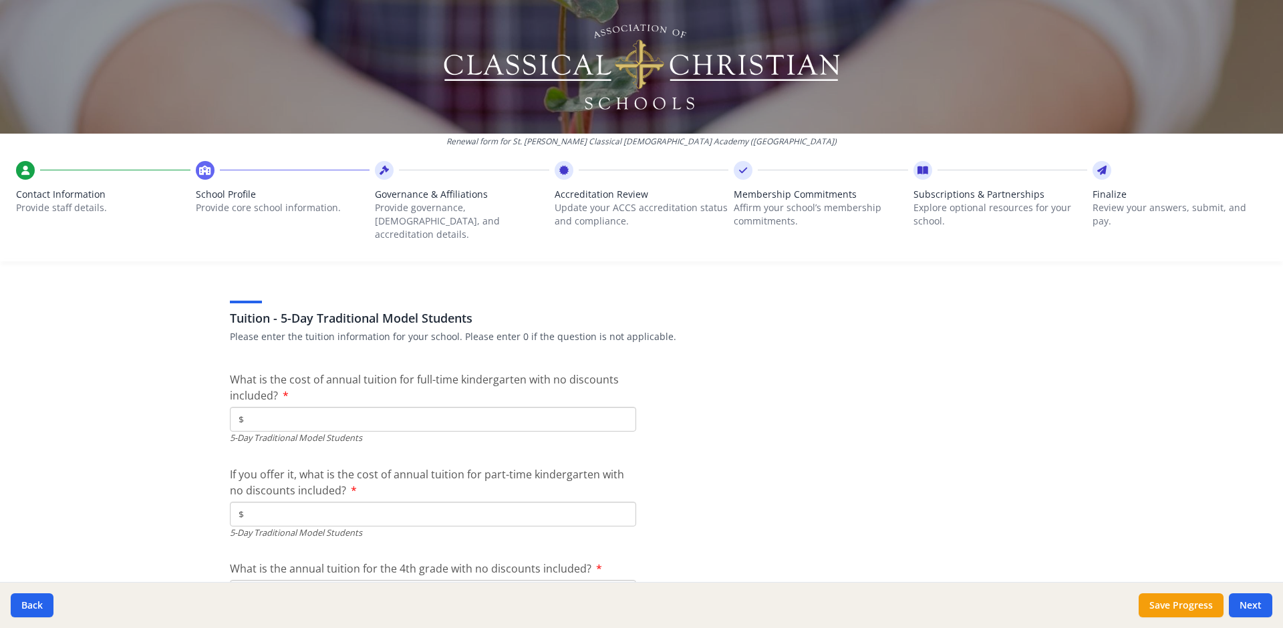
scroll to position [3428, 0]
type input "1"
click at [328, 402] on input "$" at bounding box center [433, 414] width 406 height 25
paste input "9 500"
type input "$9 500"
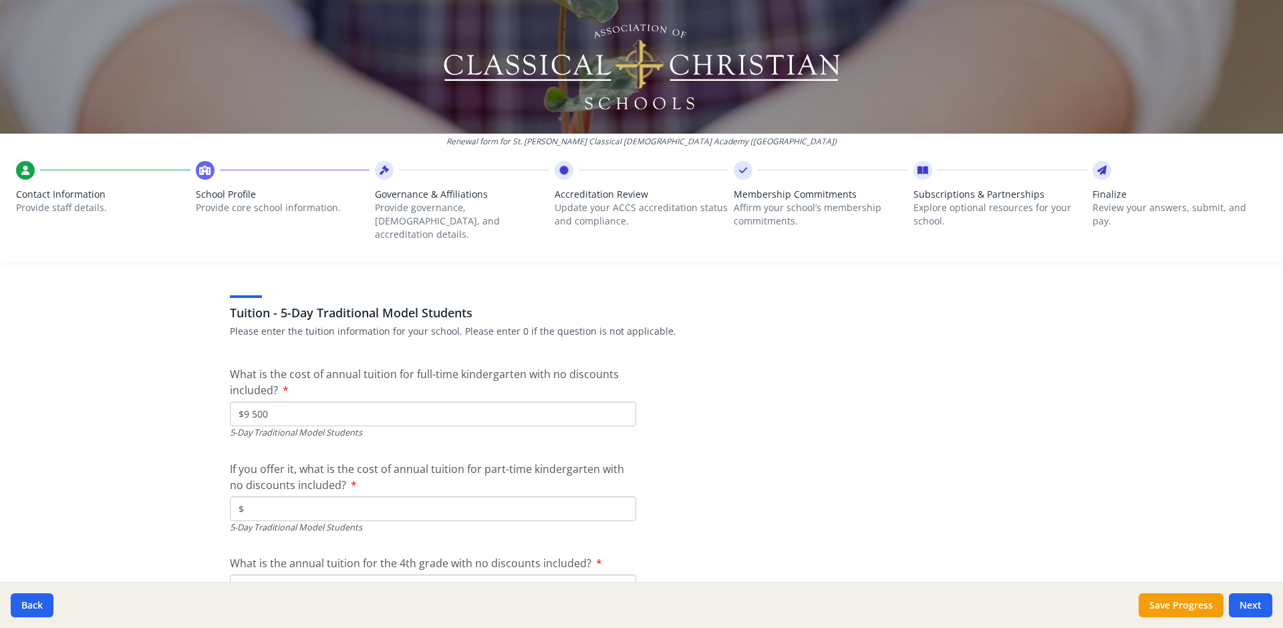
click at [375, 496] on input "$" at bounding box center [433, 508] width 406 height 25
paste input "8 500"
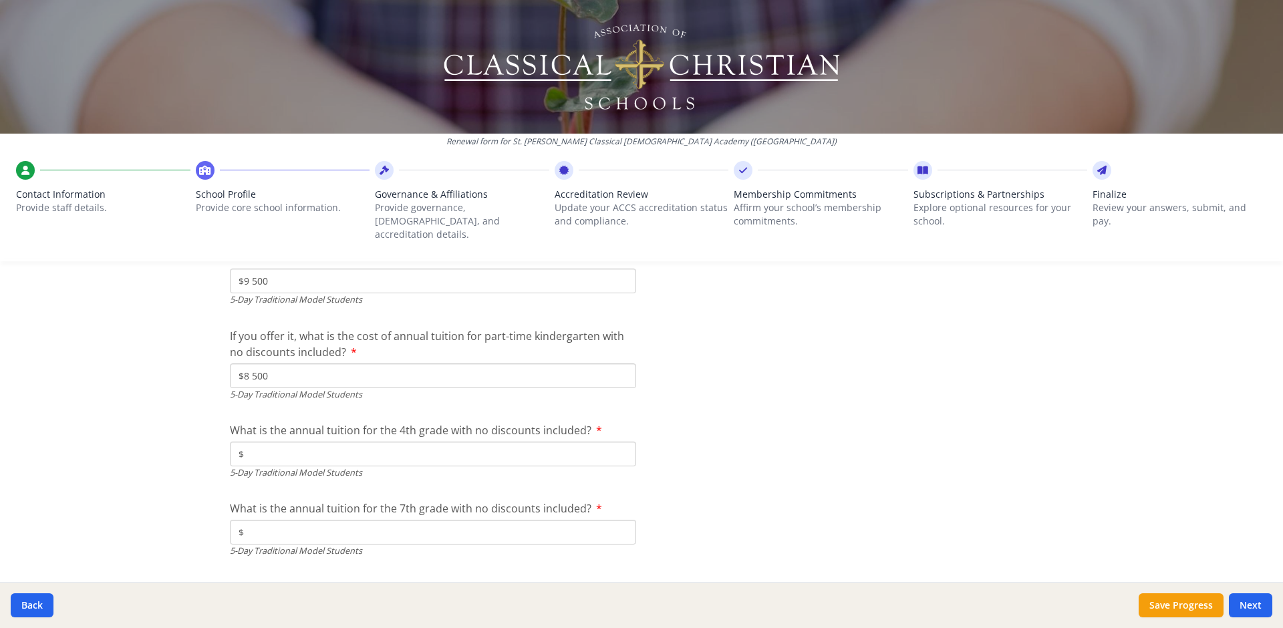
scroll to position [3582, 0]
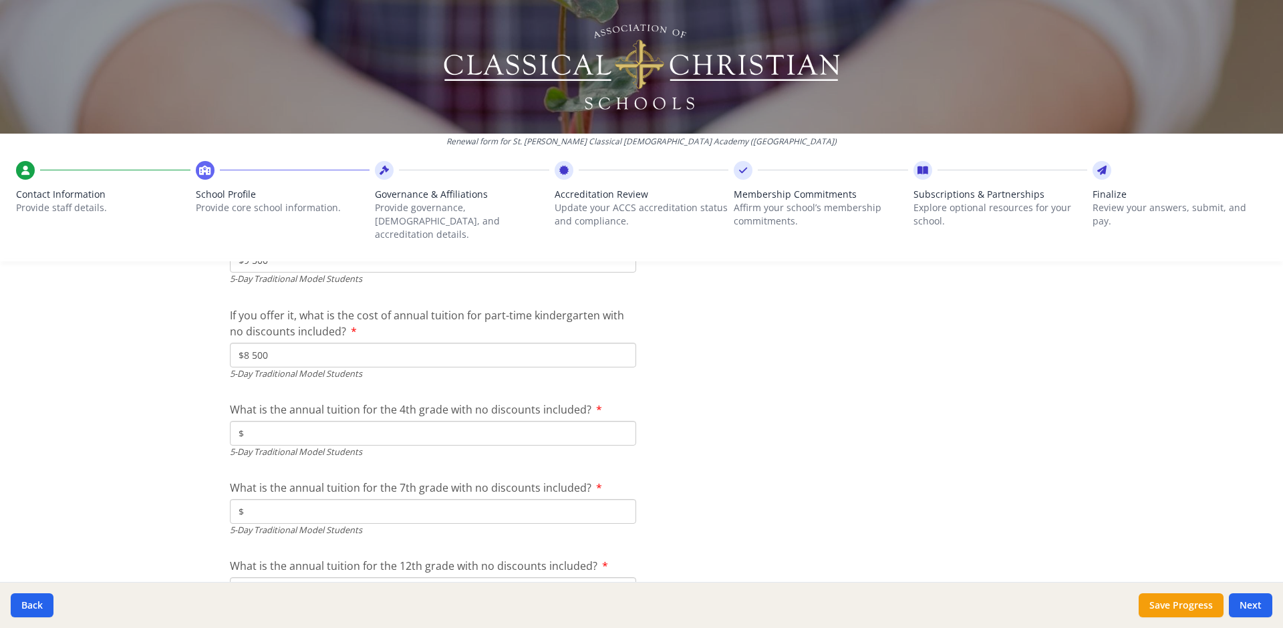
type input "$8 500"
click at [423, 500] on input "$" at bounding box center [433, 511] width 406 height 25
click at [422, 422] on input "$" at bounding box center [433, 433] width 406 height 25
paste input "5 006 003 152 510 500"
drag, startPoint x: 313, startPoint y: 424, endPoint x: 178, endPoint y: 418, distance: 135.1
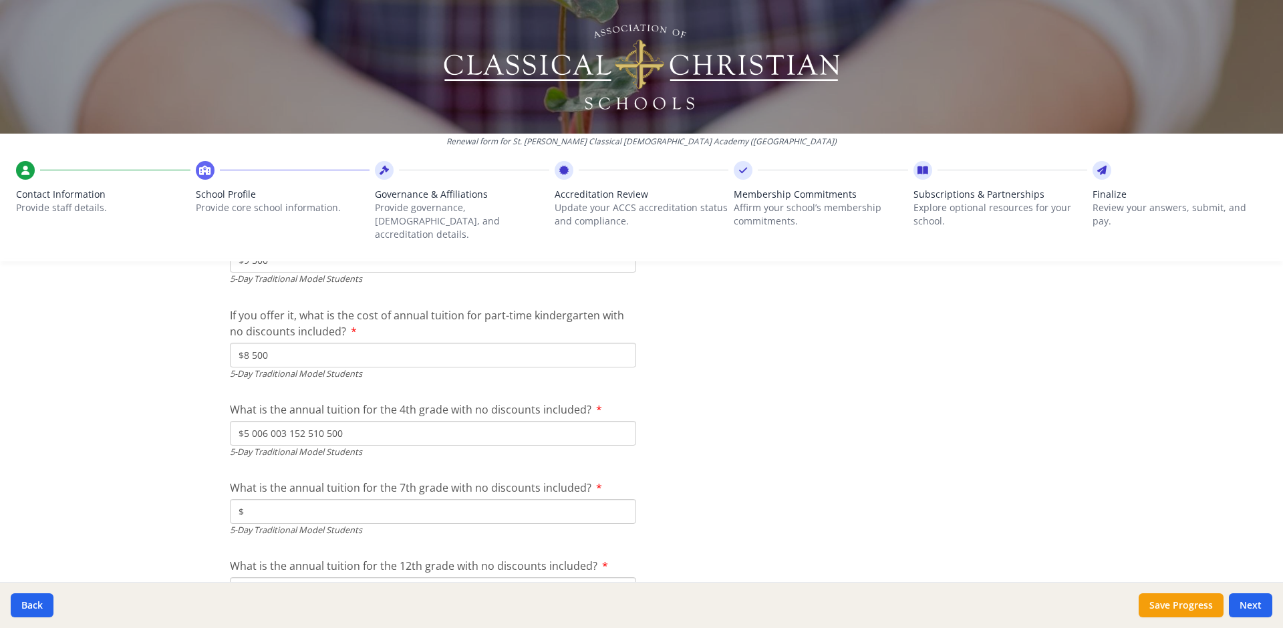
click at [178, 418] on div "Renewal form for St. [PERSON_NAME] Classical [DEMOGRAPHIC_DATA] Academy ([GEOGR…" at bounding box center [641, 314] width 1283 height 628
paste input "5 006 003 152 510 500"
click at [376, 421] on input "$" at bounding box center [433, 433] width 406 height 25
type input "$10 500"
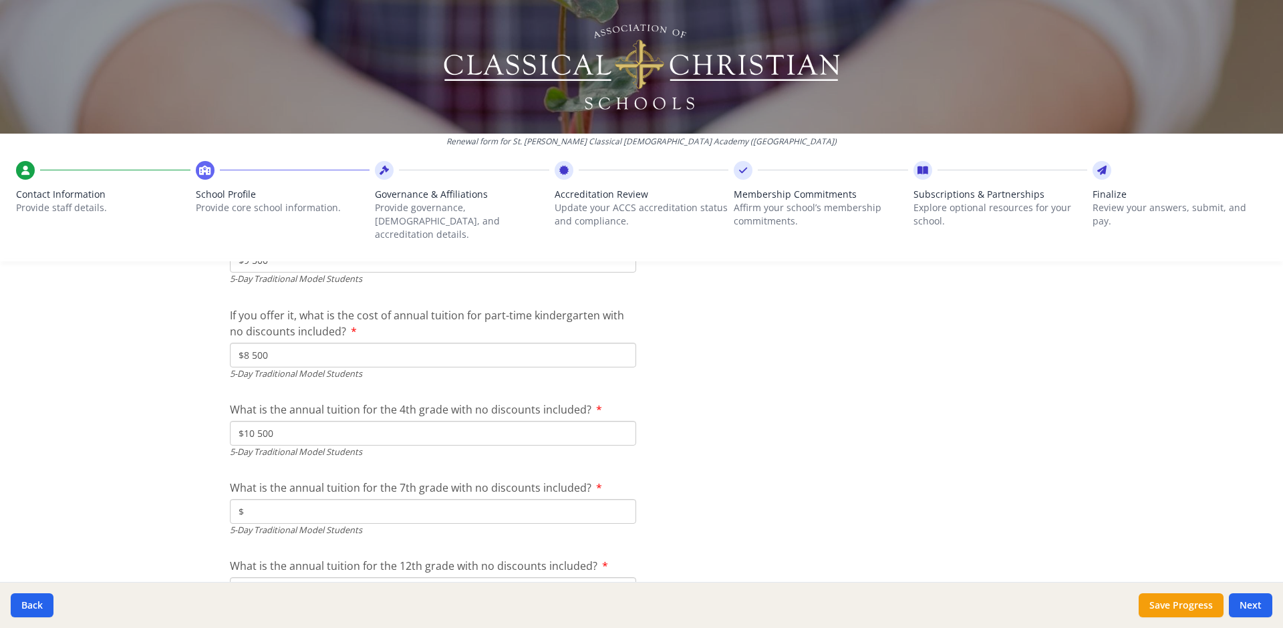
click at [291, 504] on input "$" at bounding box center [433, 511] width 406 height 25
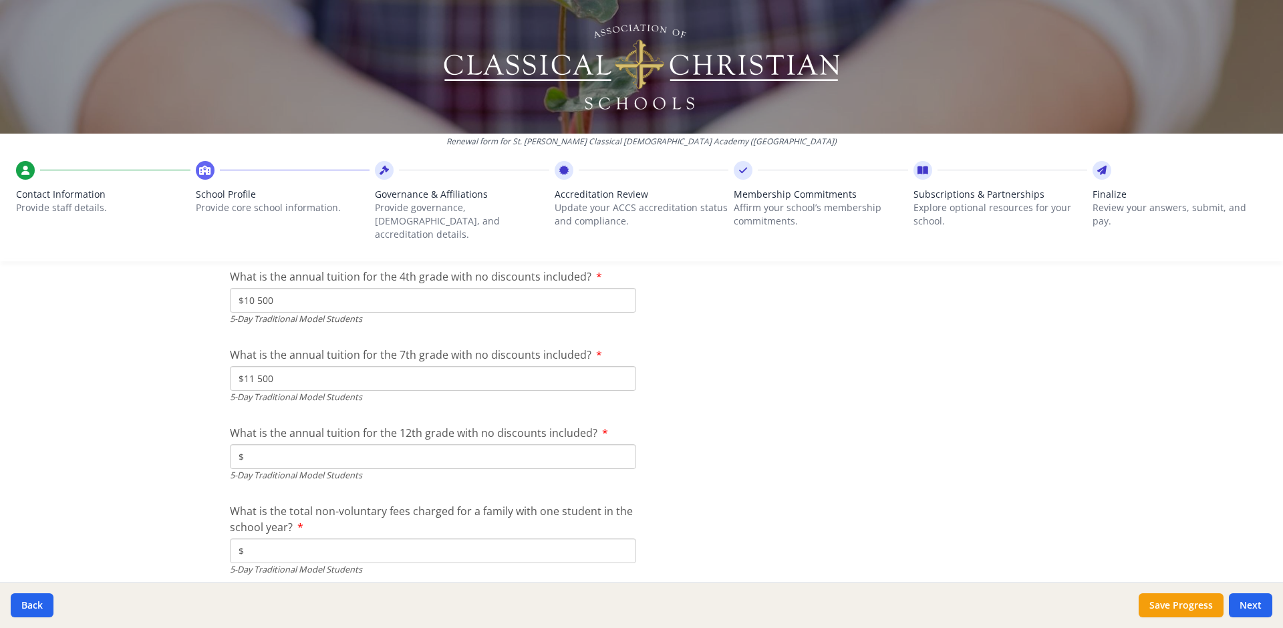
scroll to position [3710, 0]
type input "$11 500"
click at [311, 450] on input "$" at bounding box center [433, 462] width 406 height 25
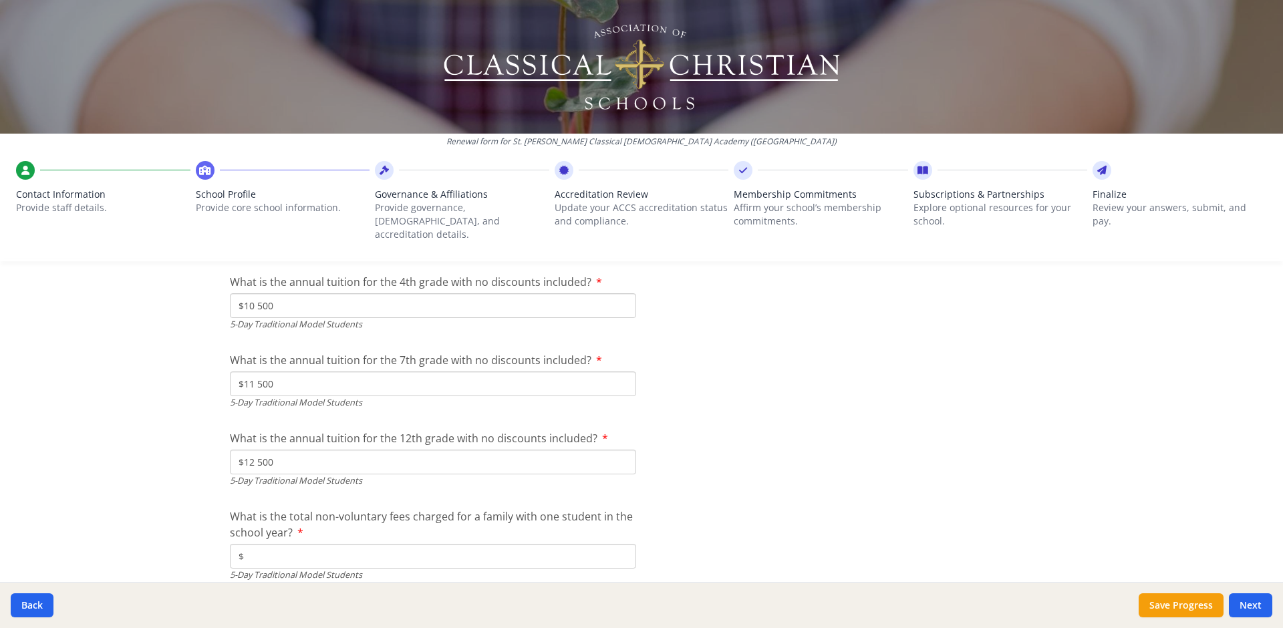
type input "$12 500"
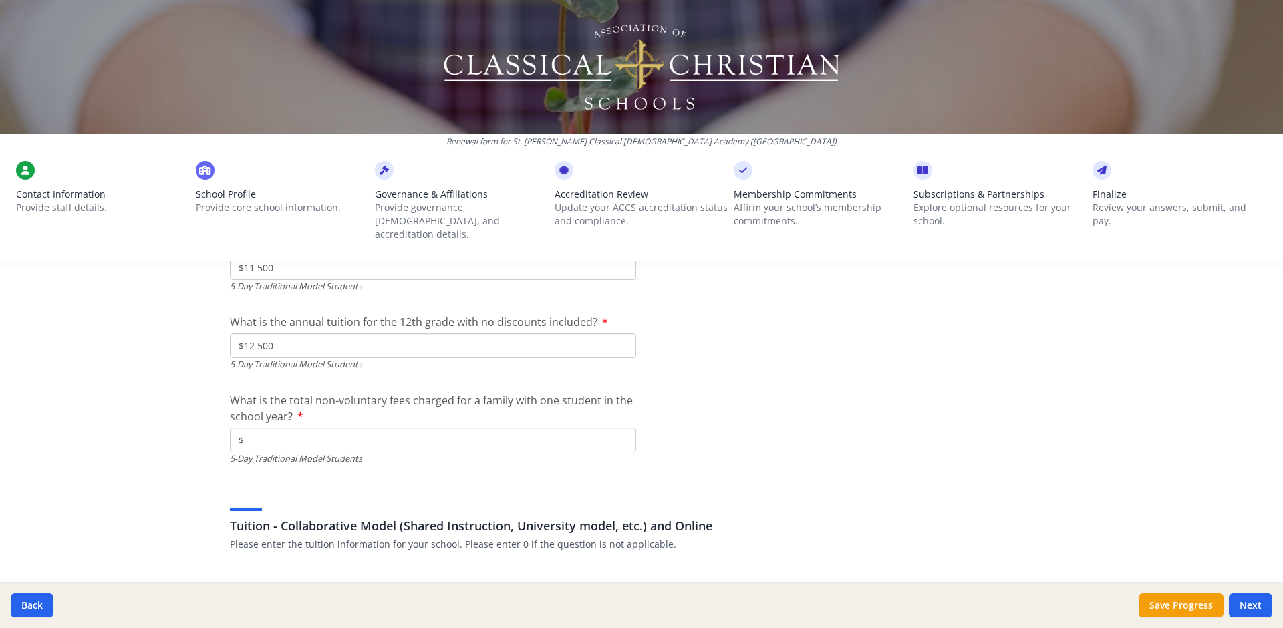
scroll to position [3837, 0]
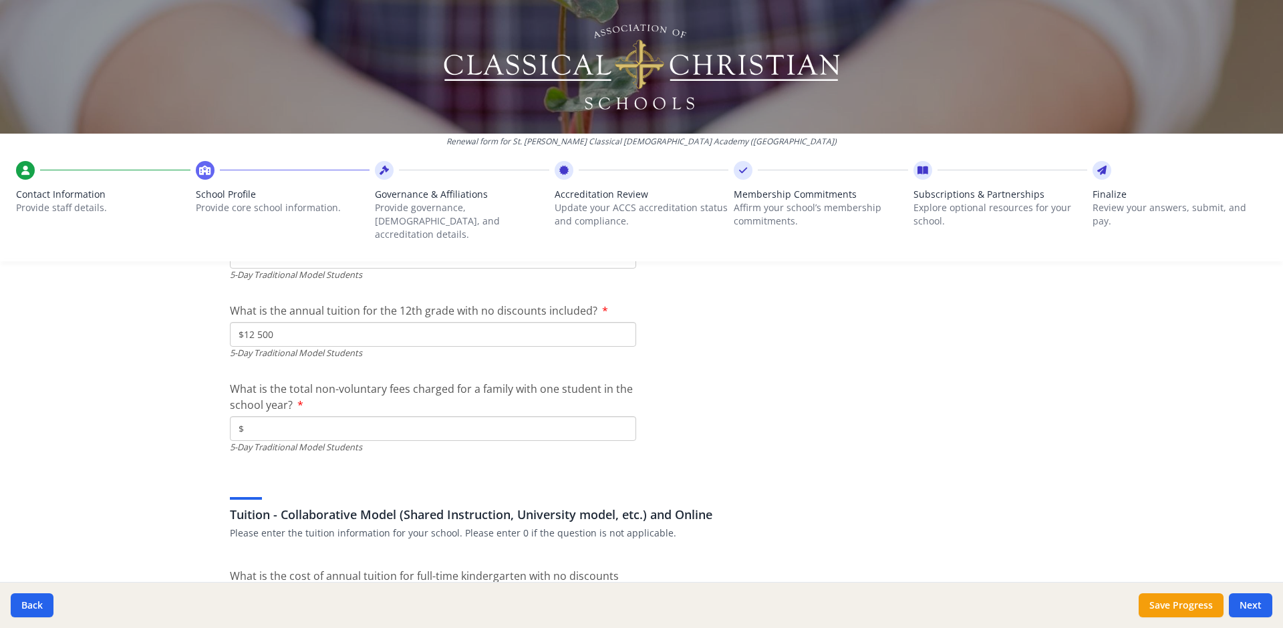
click at [285, 418] on input "$" at bounding box center [433, 428] width 406 height 25
type input "$50"
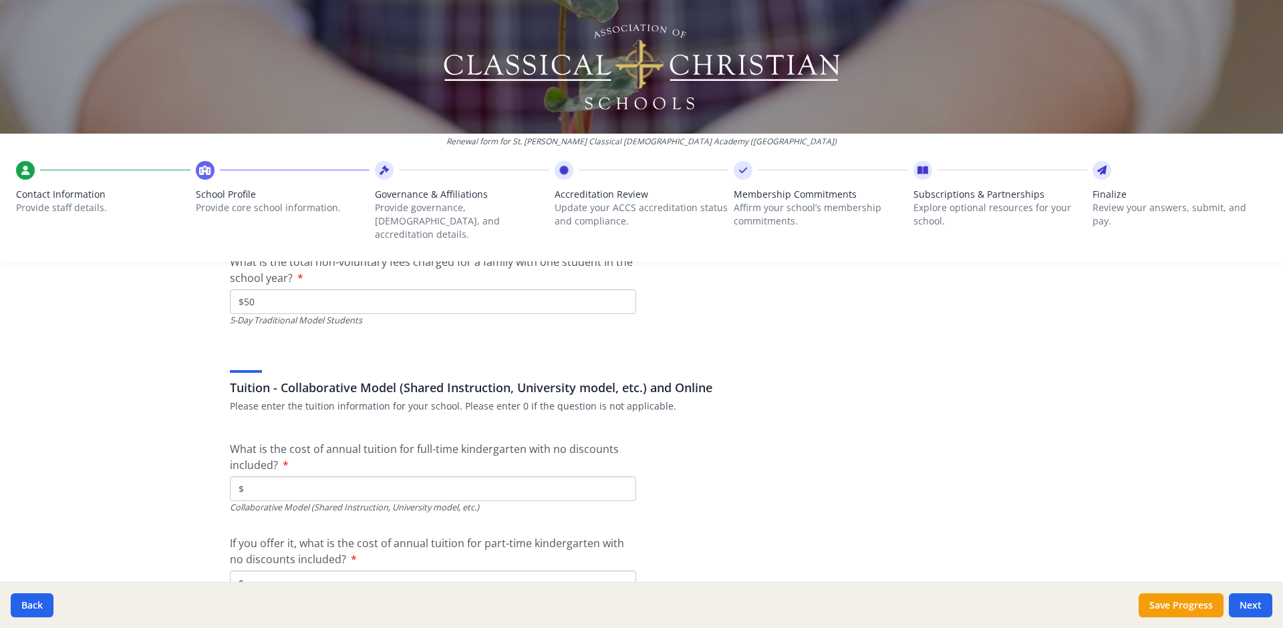
scroll to position [3996, 0]
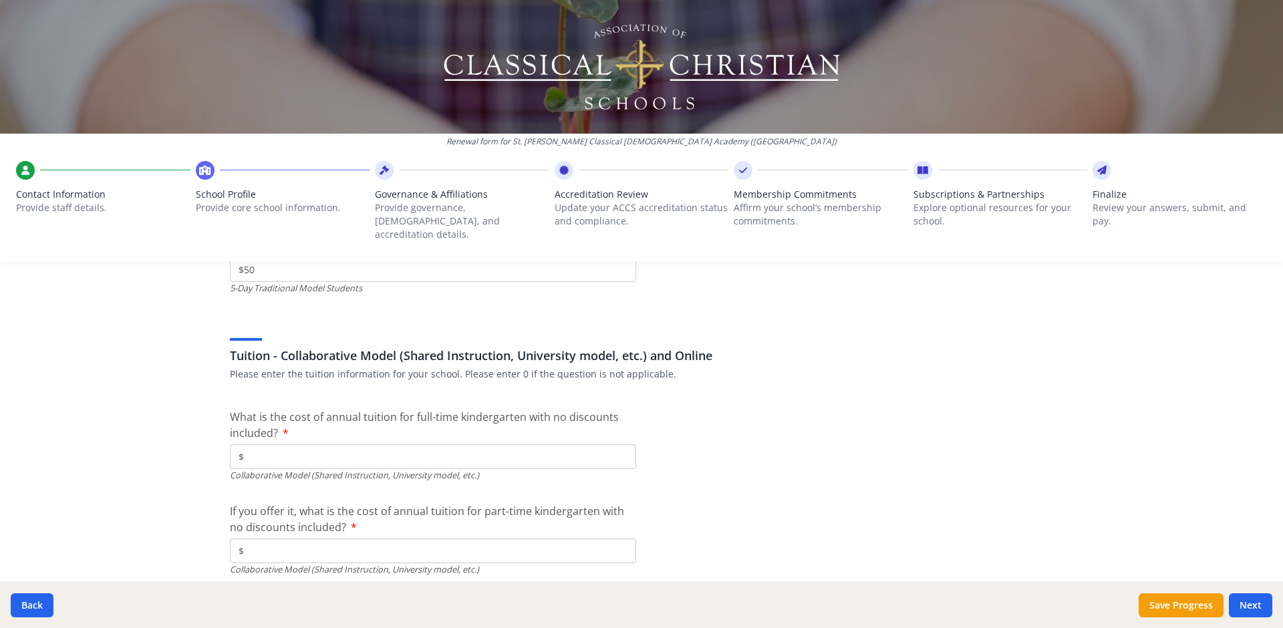
type input "$0"
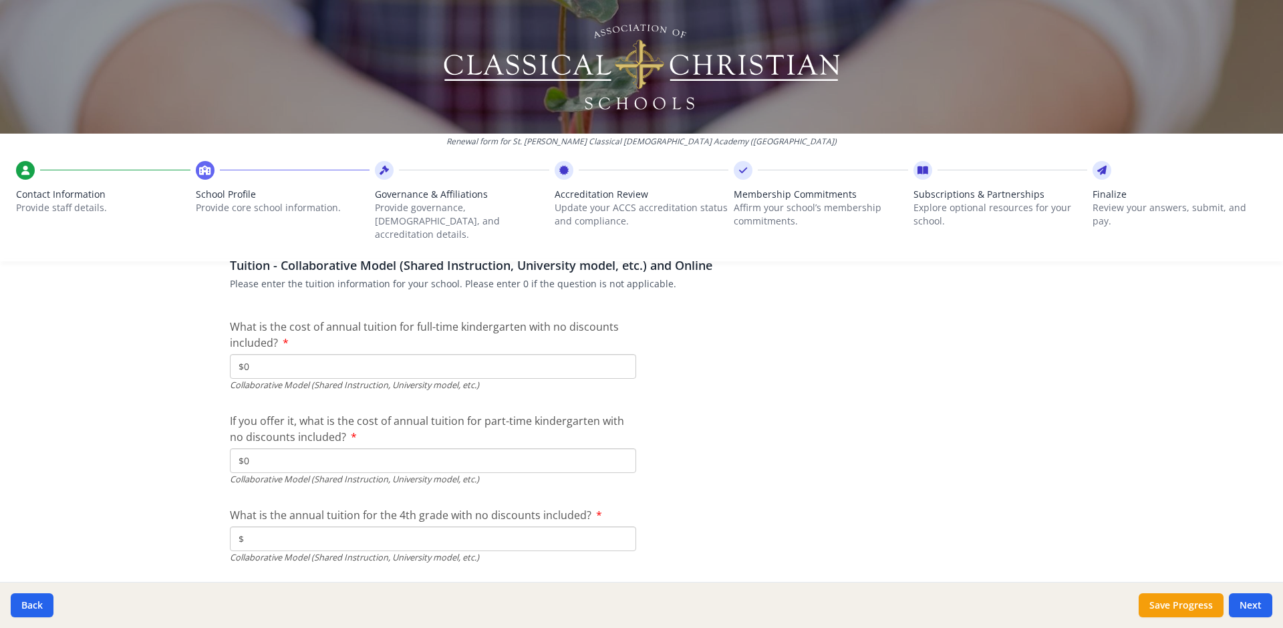
scroll to position [4129, 0]
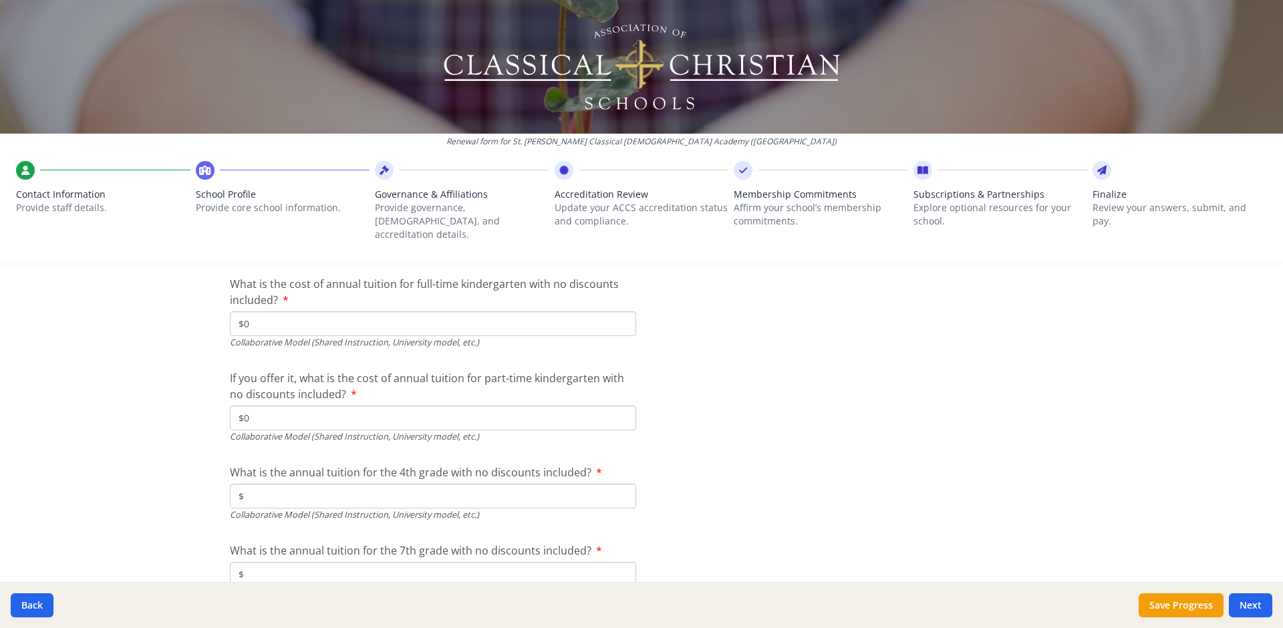
type input "$0"
paste input "10 500"
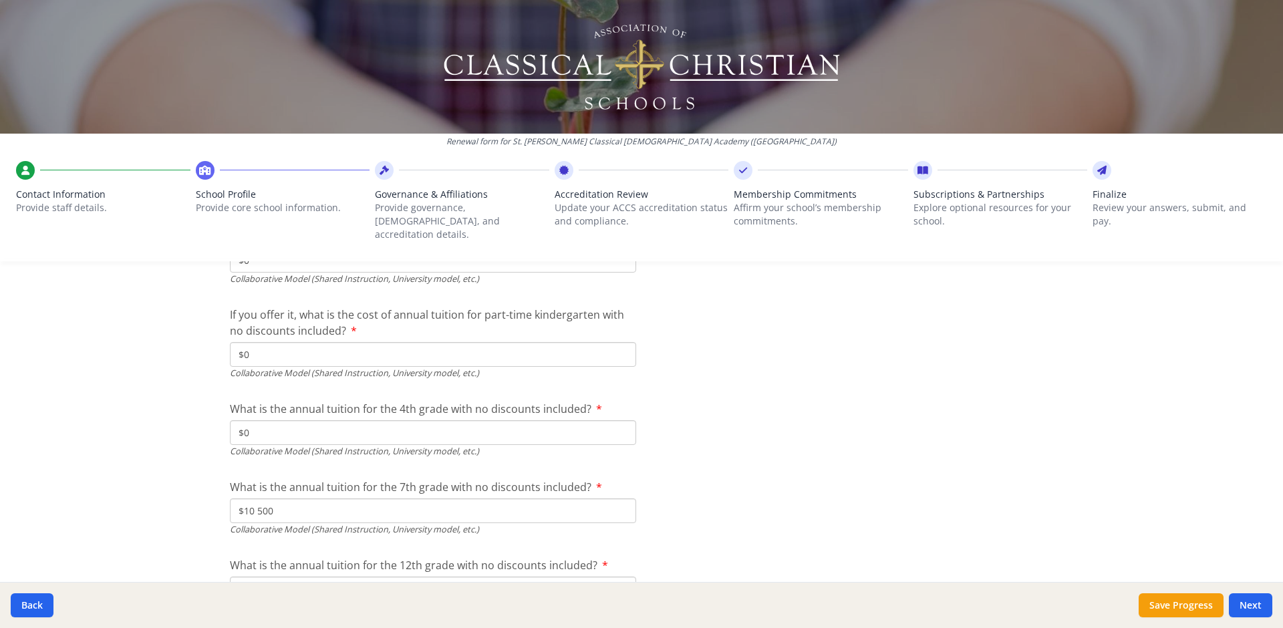
scroll to position [4362, 0]
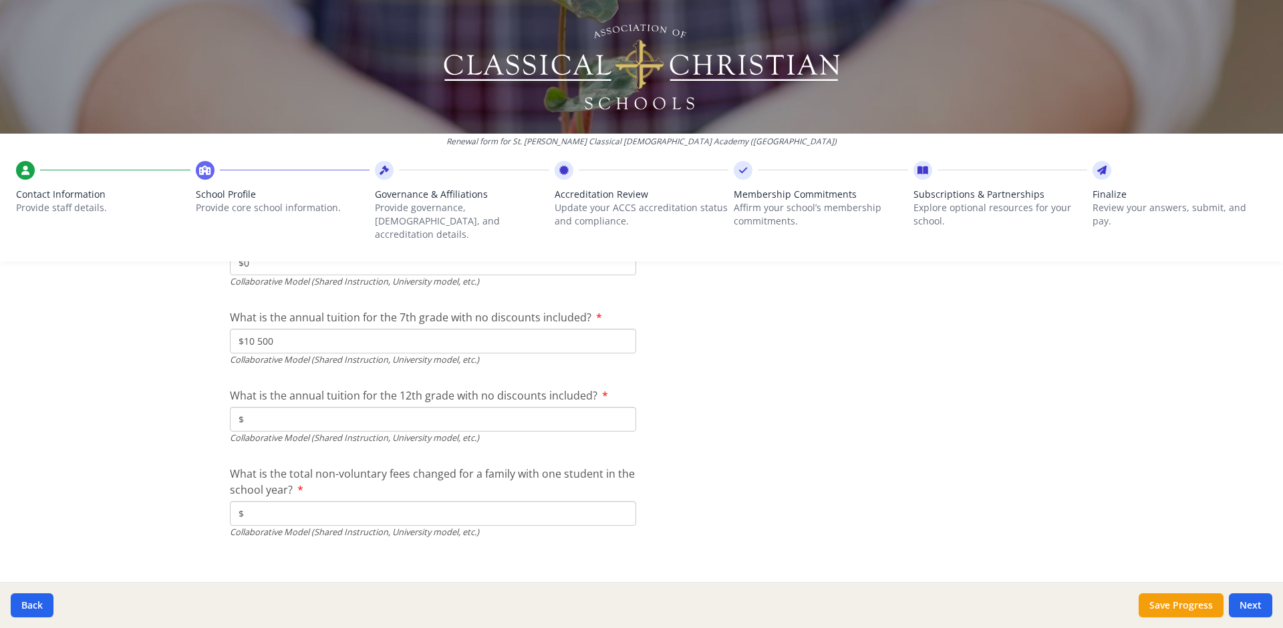
type input "$10 500"
paste input "10 800"
type input "$10 800"
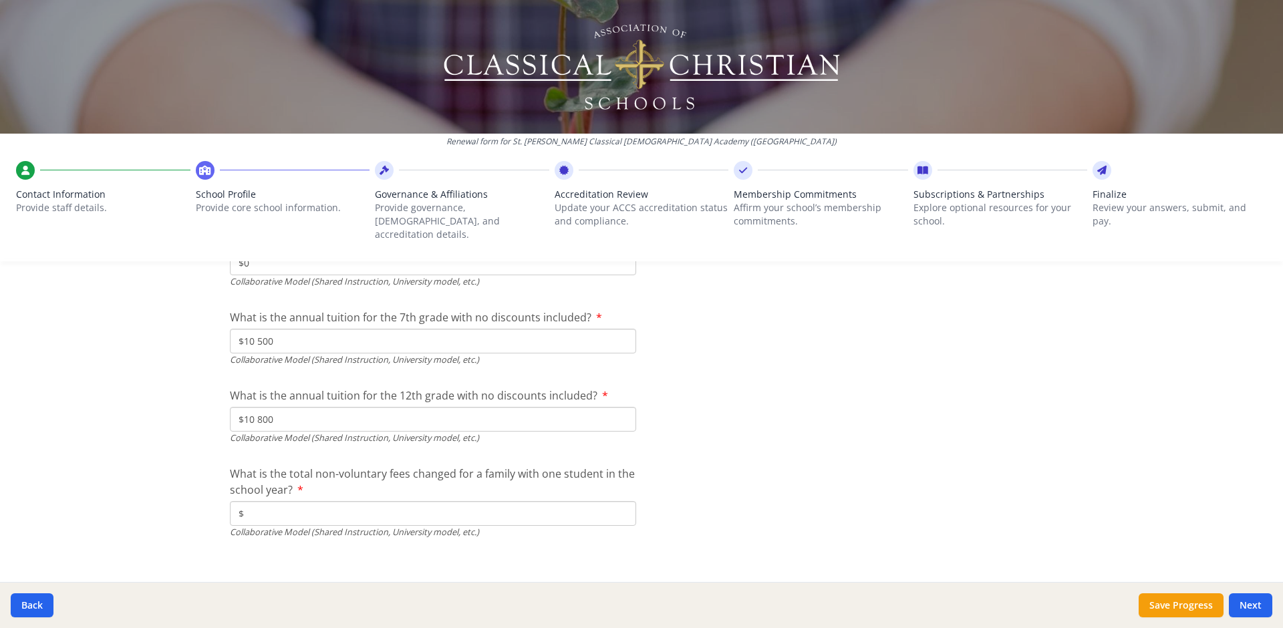
click at [544, 501] on input "$" at bounding box center [433, 513] width 406 height 25
type input "$50"
click at [1254, 605] on button "Next" at bounding box center [1250, 605] width 43 height 24
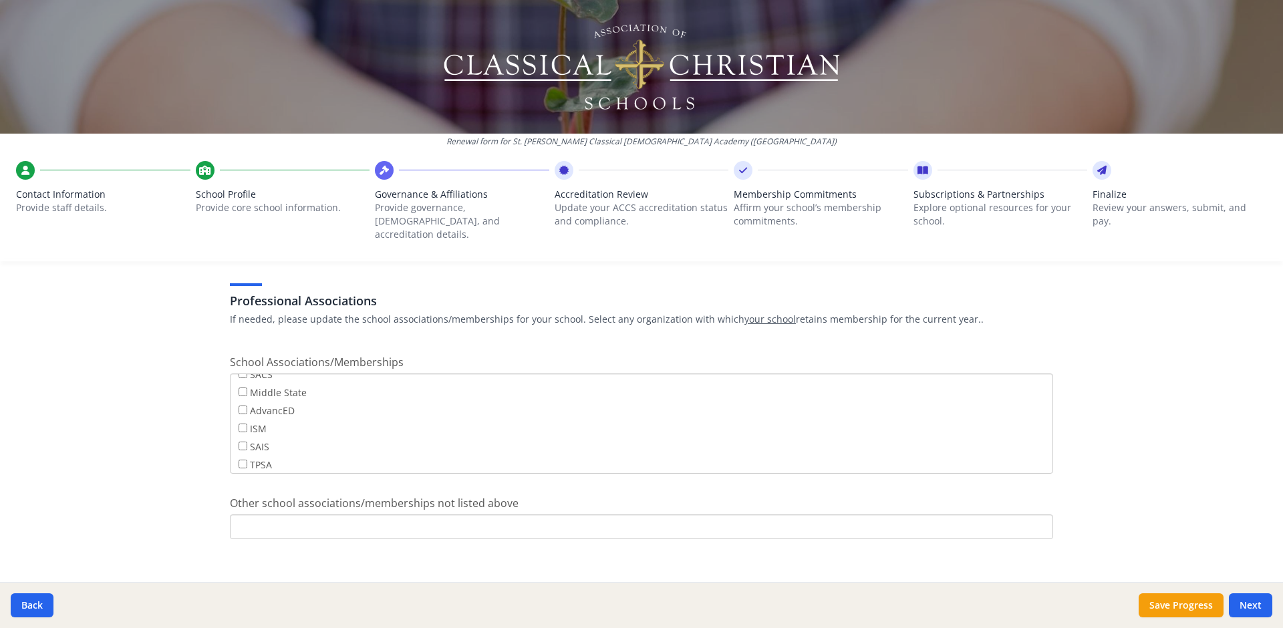
scroll to position [108, 0]
click at [1255, 605] on button "Next" at bounding box center [1250, 605] width 43 height 24
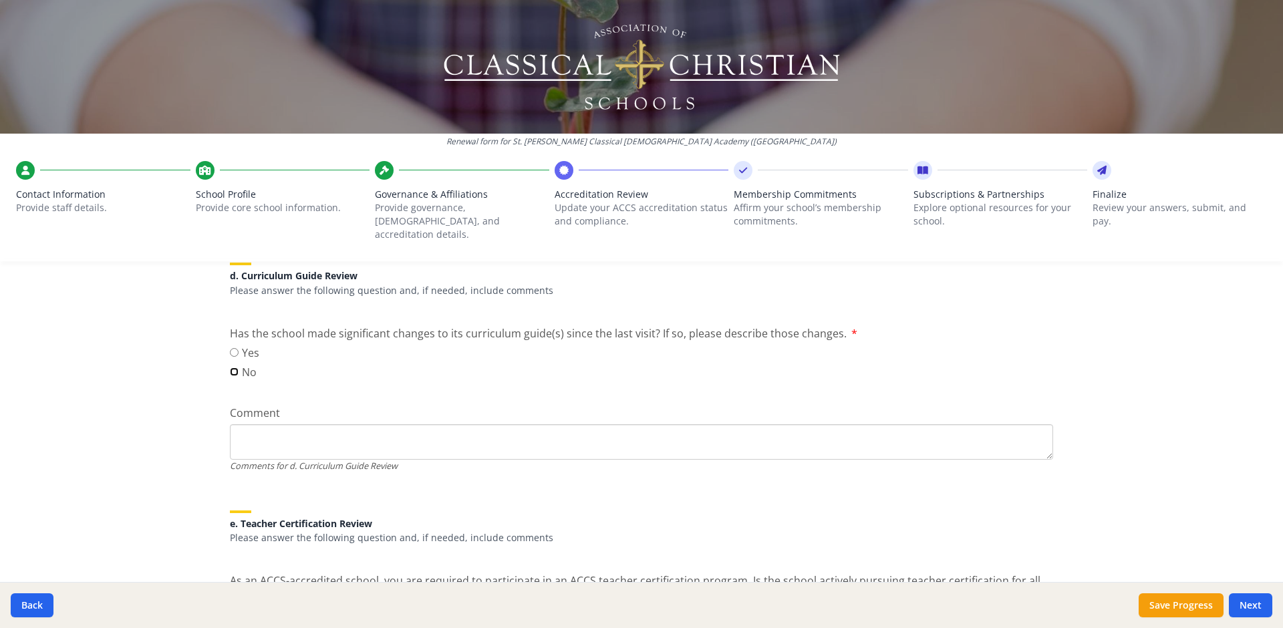
click at [230, 367] on input "No" at bounding box center [234, 371] width 9 height 9
radio input "true"
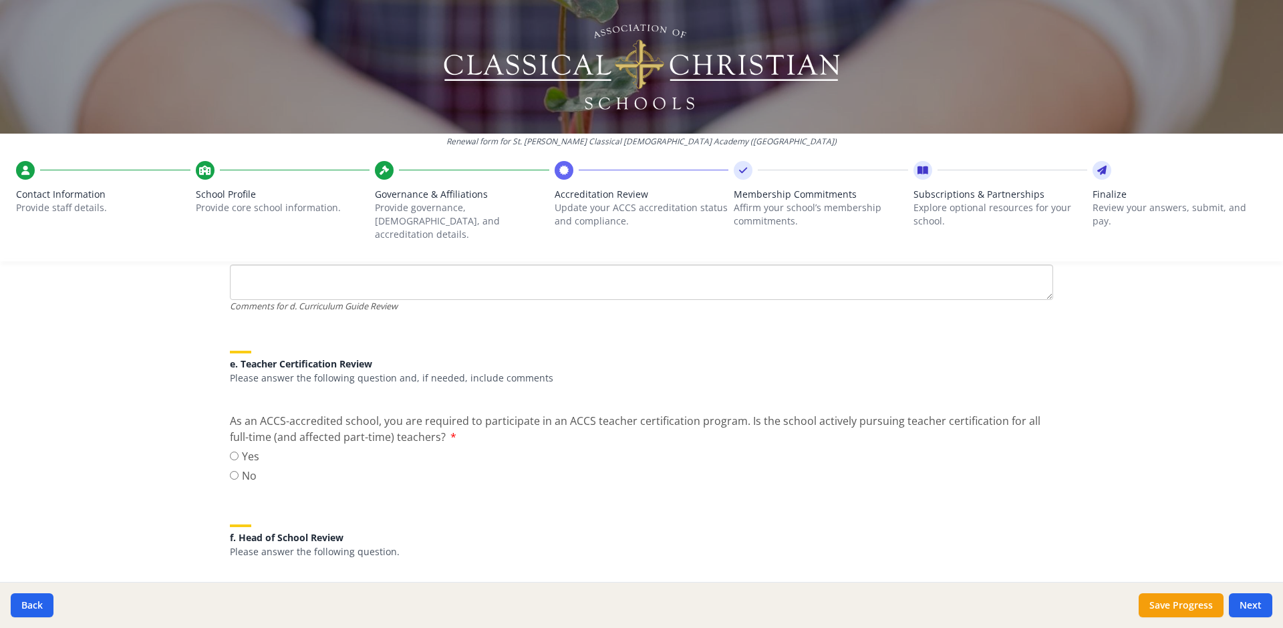
scroll to position [1113, 0]
click at [232, 449] on input "Yes" at bounding box center [234, 453] width 9 height 9
radio input "true"
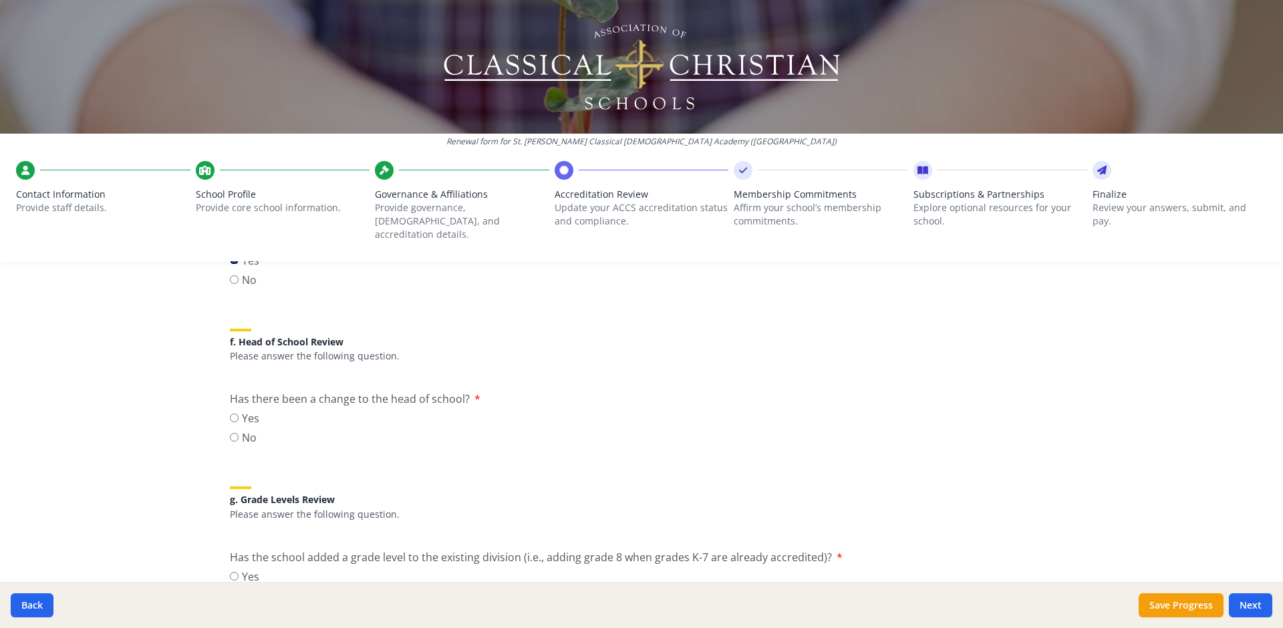
scroll to position [1314, 0]
click at [230, 426] on input "No" at bounding box center [234, 430] width 9 height 9
radio input "true"
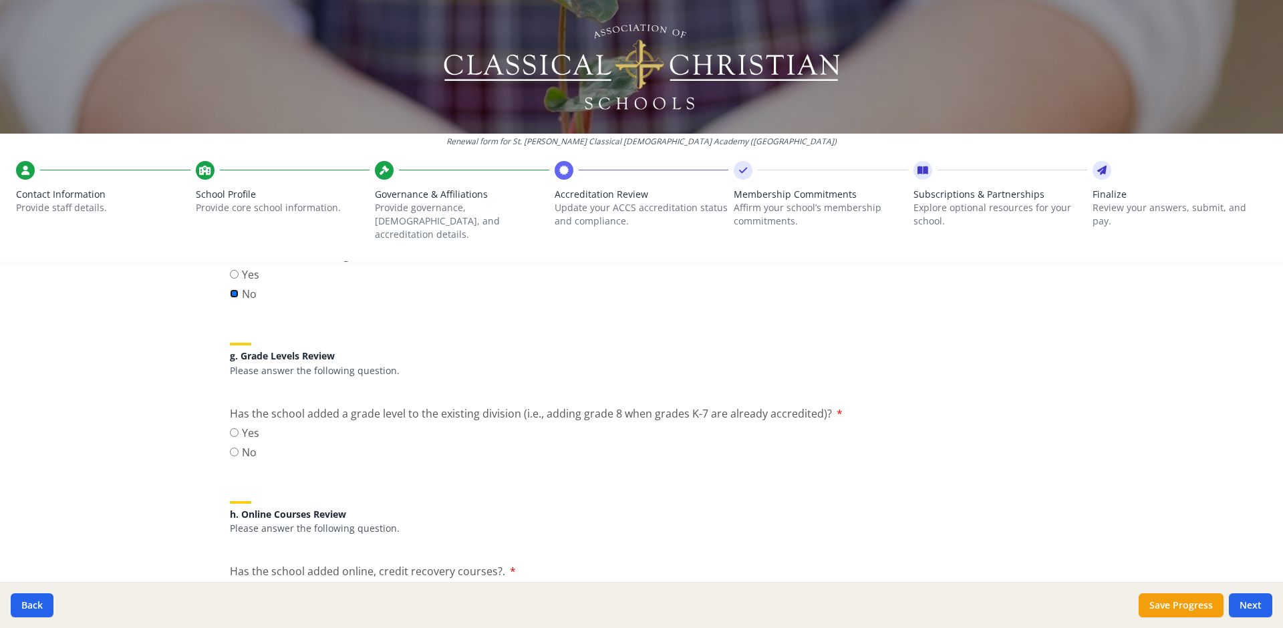
scroll to position [1455, 0]
click at [230, 442] on input "No" at bounding box center [234, 446] width 9 height 9
radio input "true"
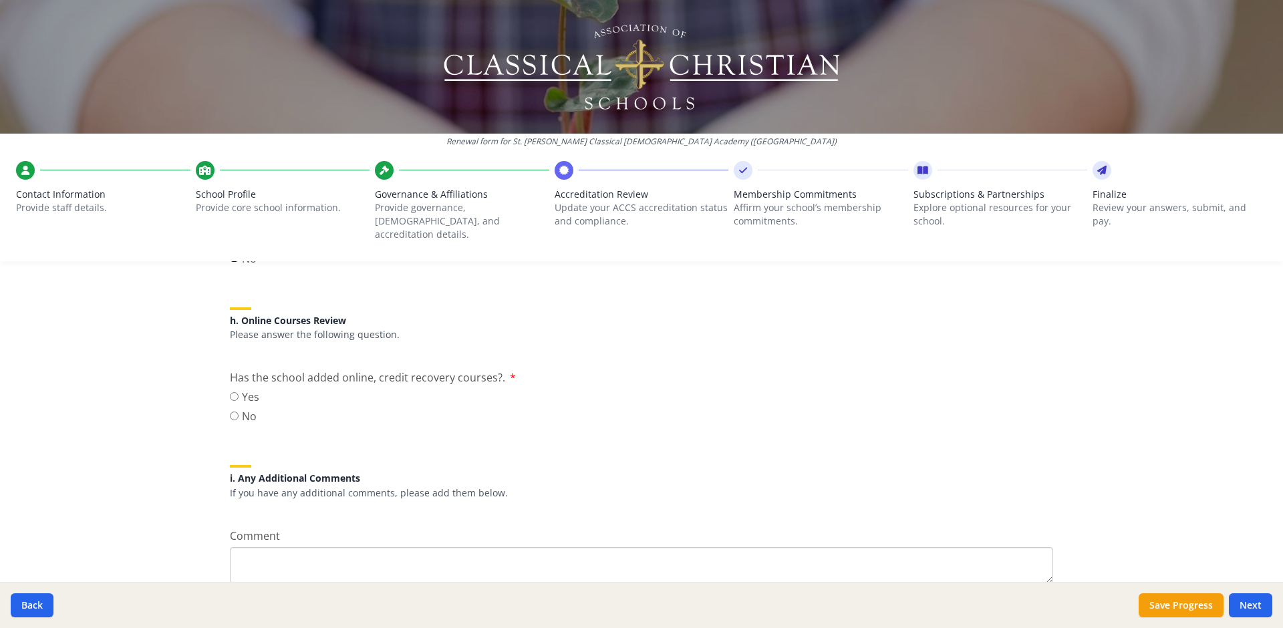
scroll to position [1646, 0]
click at [231, 410] on input "No" at bounding box center [234, 414] width 9 height 9
radio input "true"
click at [1261, 613] on button "Next" at bounding box center [1250, 605] width 43 height 24
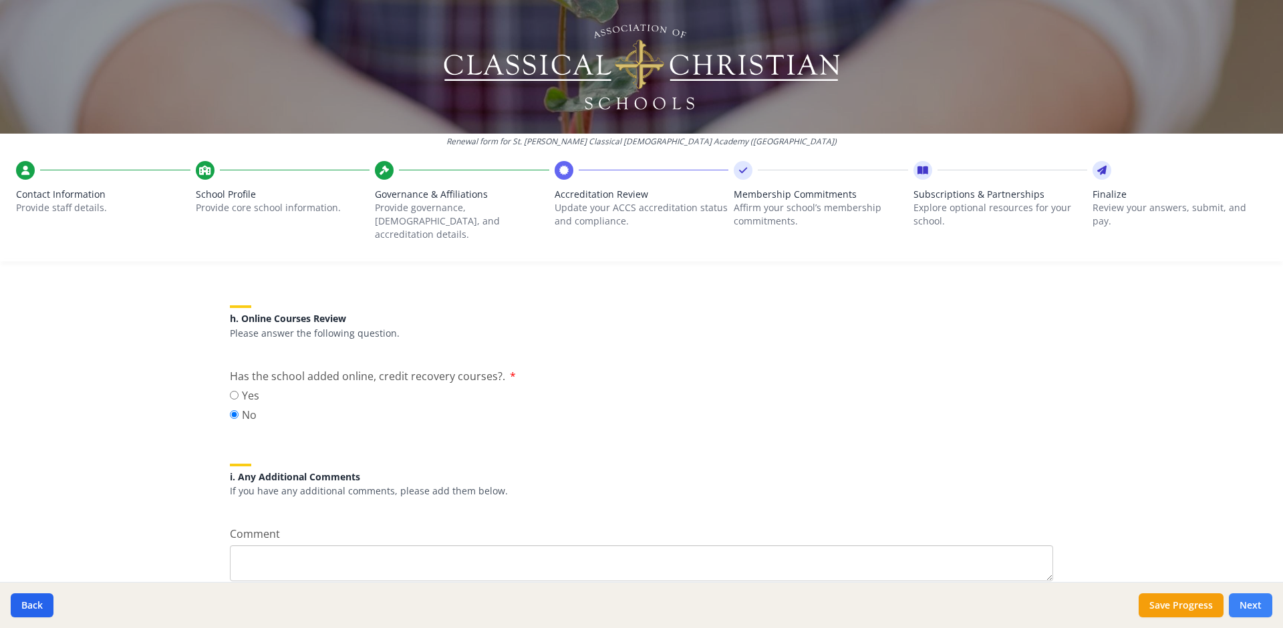
click at [1255, 605] on button "Next" at bounding box center [1250, 605] width 43 height 24
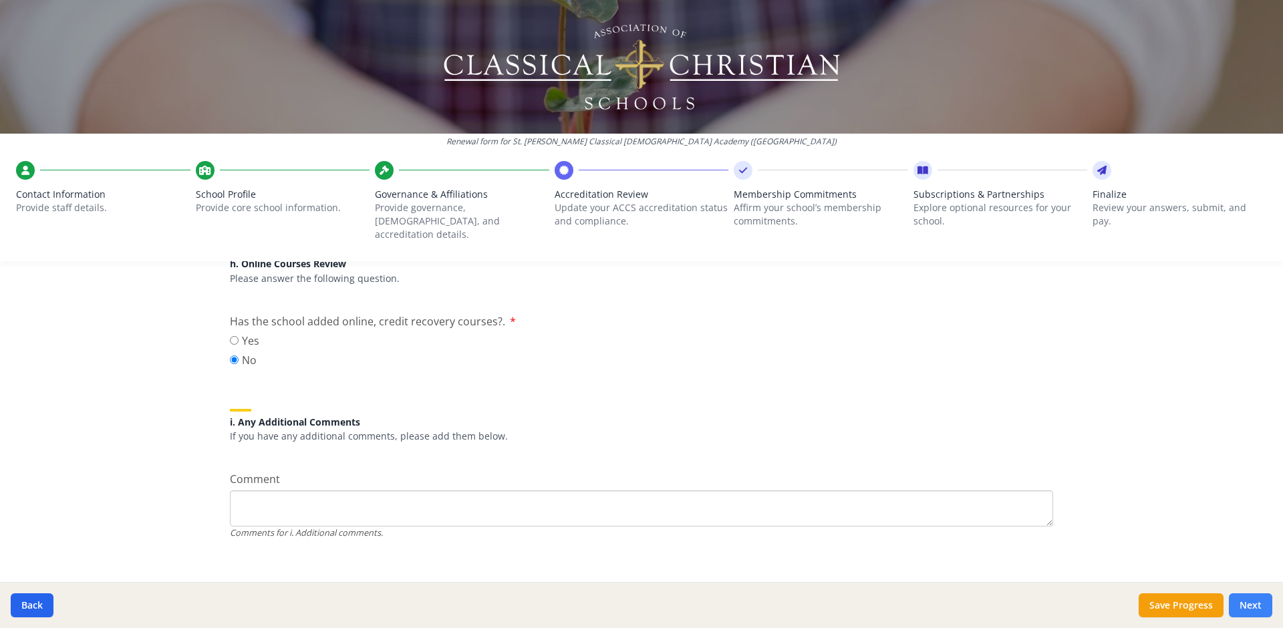
click at [1249, 602] on button "Next" at bounding box center [1250, 605] width 43 height 24
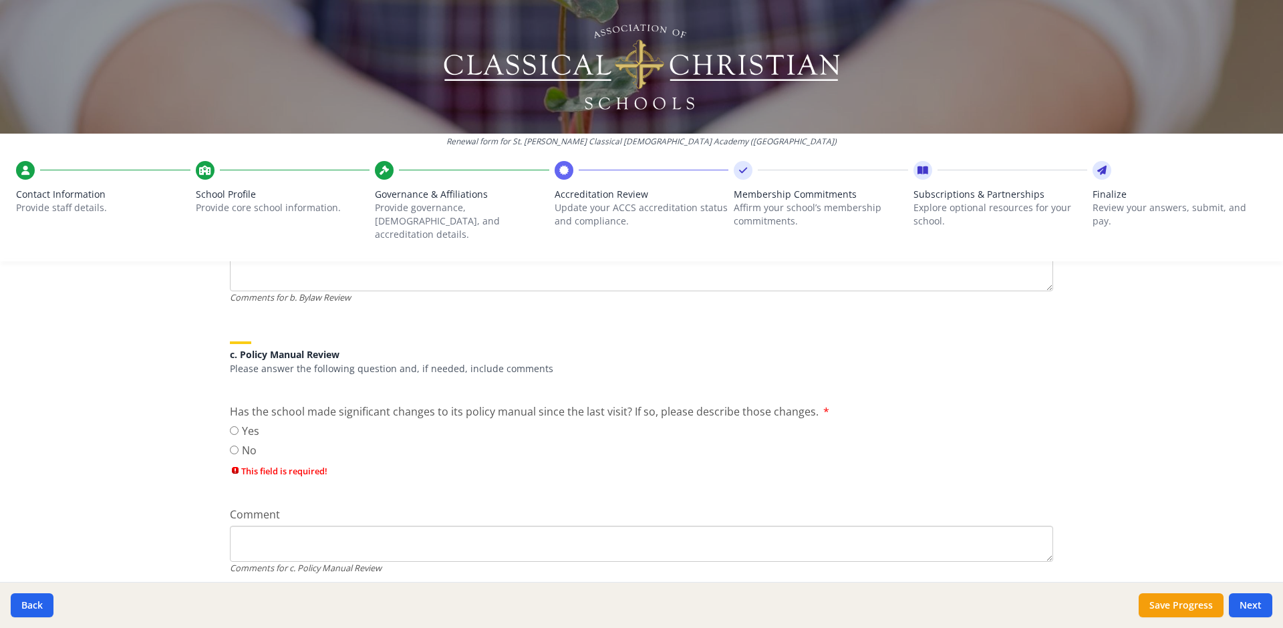
scroll to position [653, 0]
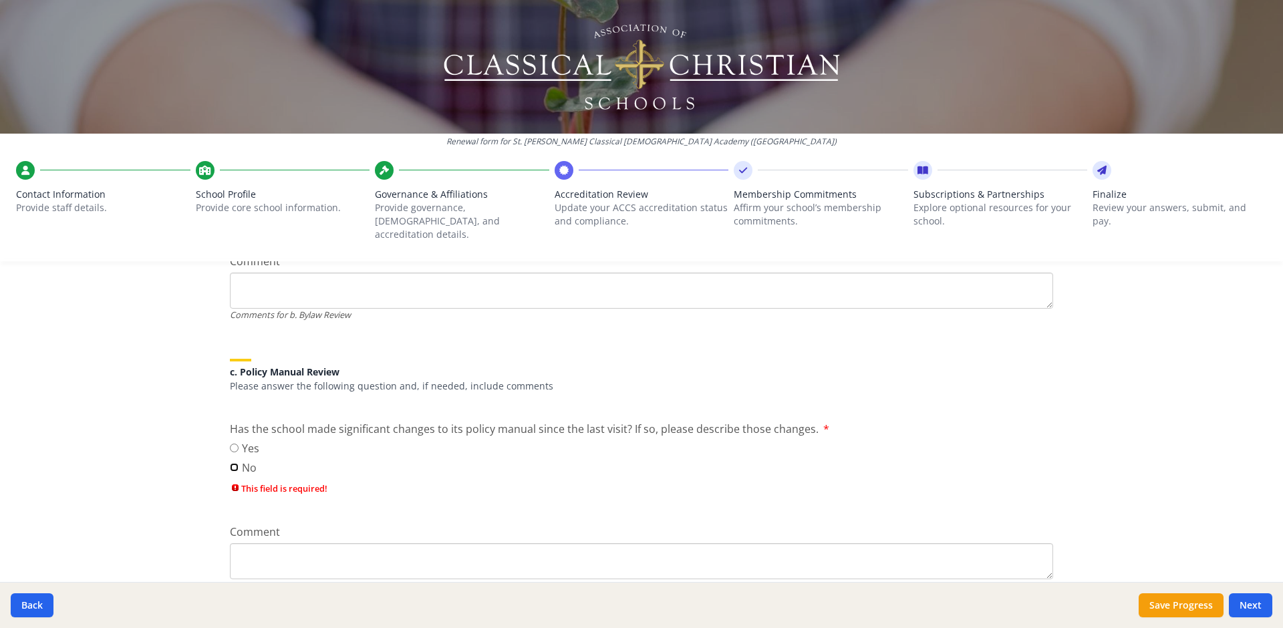
click at [231, 463] on input "No" at bounding box center [234, 467] width 9 height 9
radio input "true"
click at [1245, 601] on button "Next" at bounding box center [1250, 605] width 43 height 24
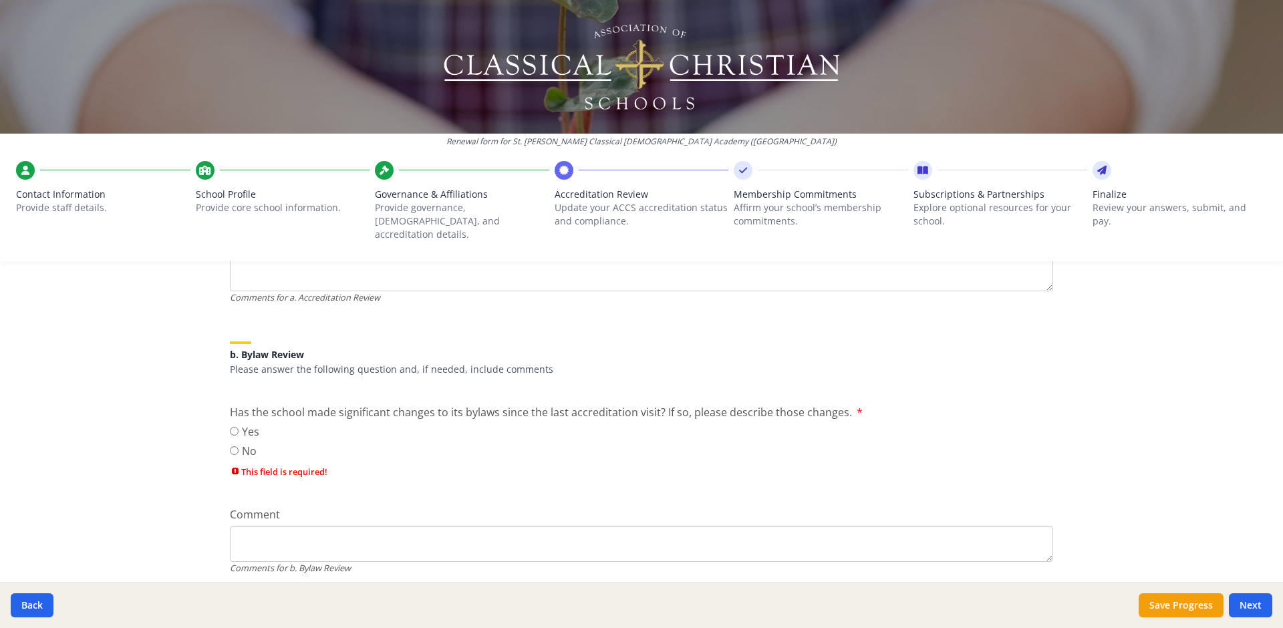
scroll to position [397, 0]
click at [230, 449] on input "No" at bounding box center [234, 453] width 9 height 9
radio input "true"
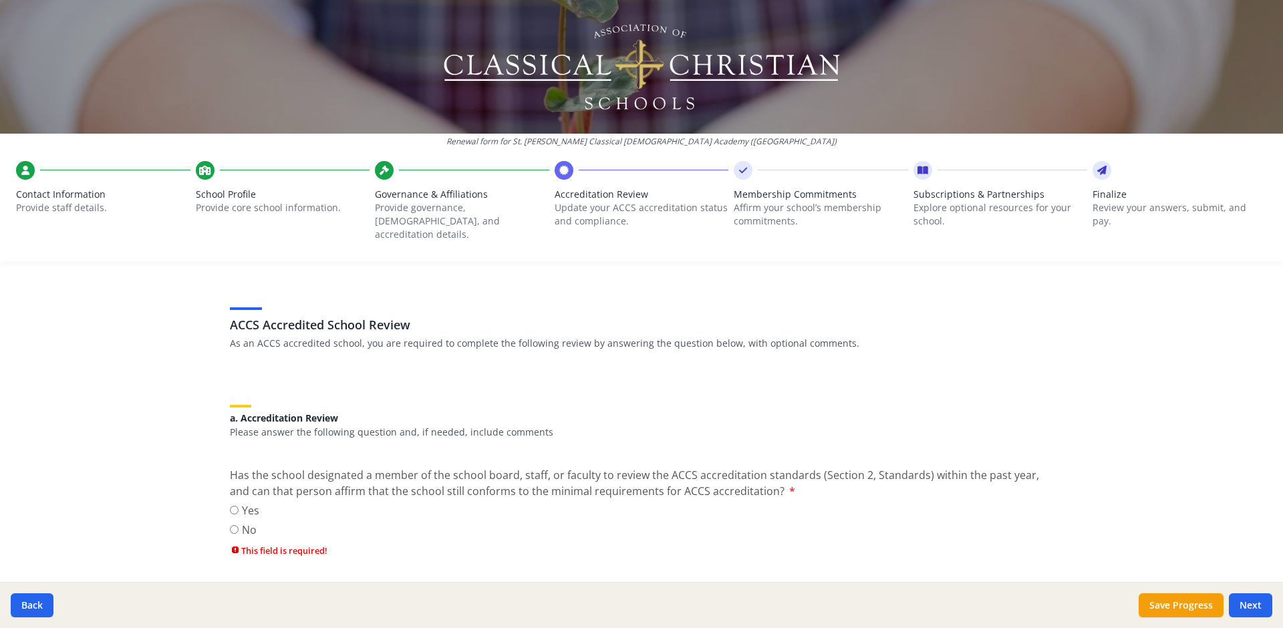
scroll to position [17, 0]
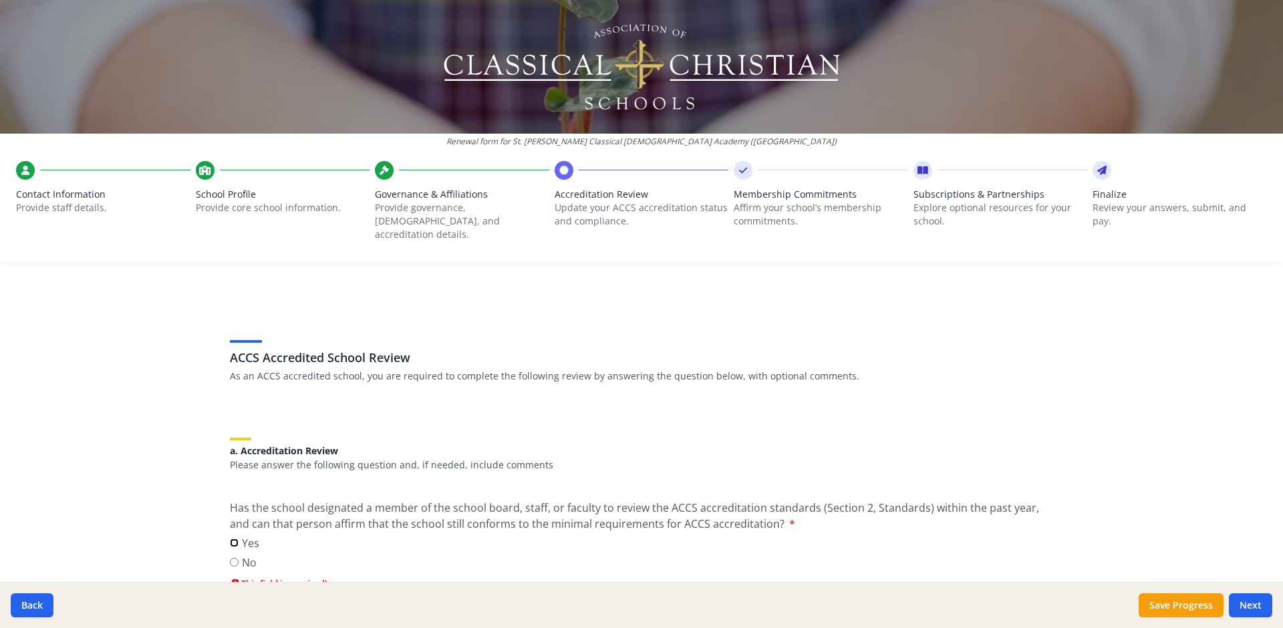
click at [230, 539] on input "Yes" at bounding box center [234, 543] width 9 height 9
radio input "true"
click at [1253, 612] on button "Next" at bounding box center [1250, 605] width 43 height 24
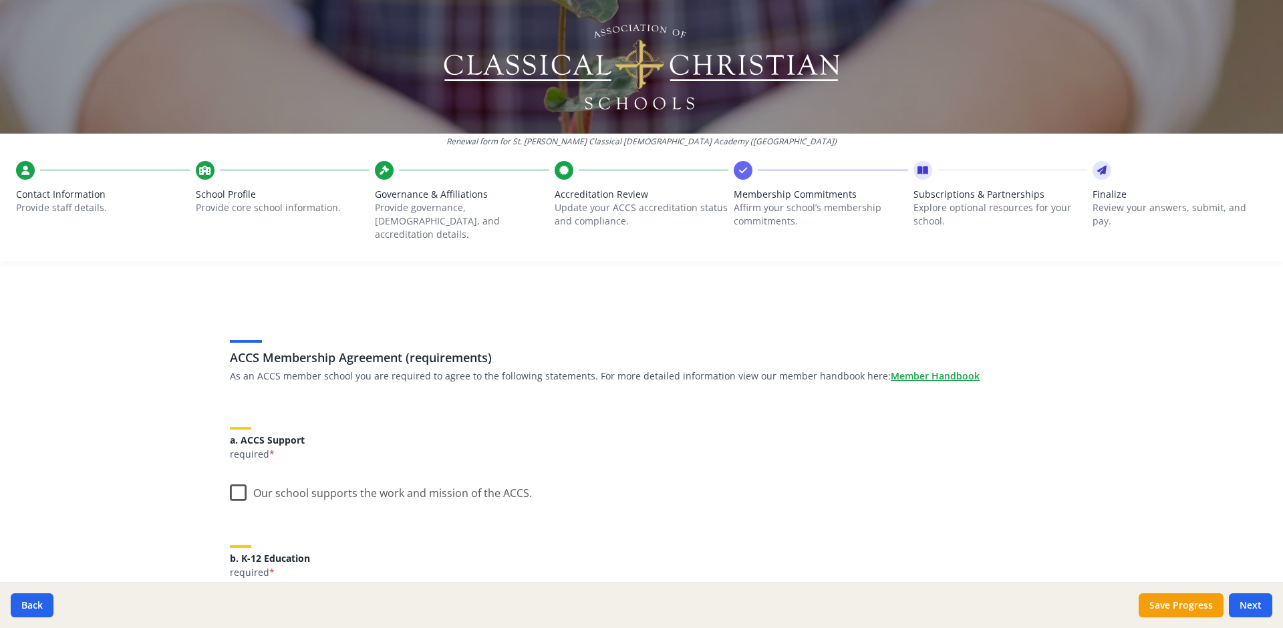
click at [233, 480] on label "Our school supports the work and mission of the ACCS." at bounding box center [381, 490] width 302 height 29
click at [0, 0] on input "Our school supports the work and mission of the ACCS." at bounding box center [0, 0] width 0 height 0
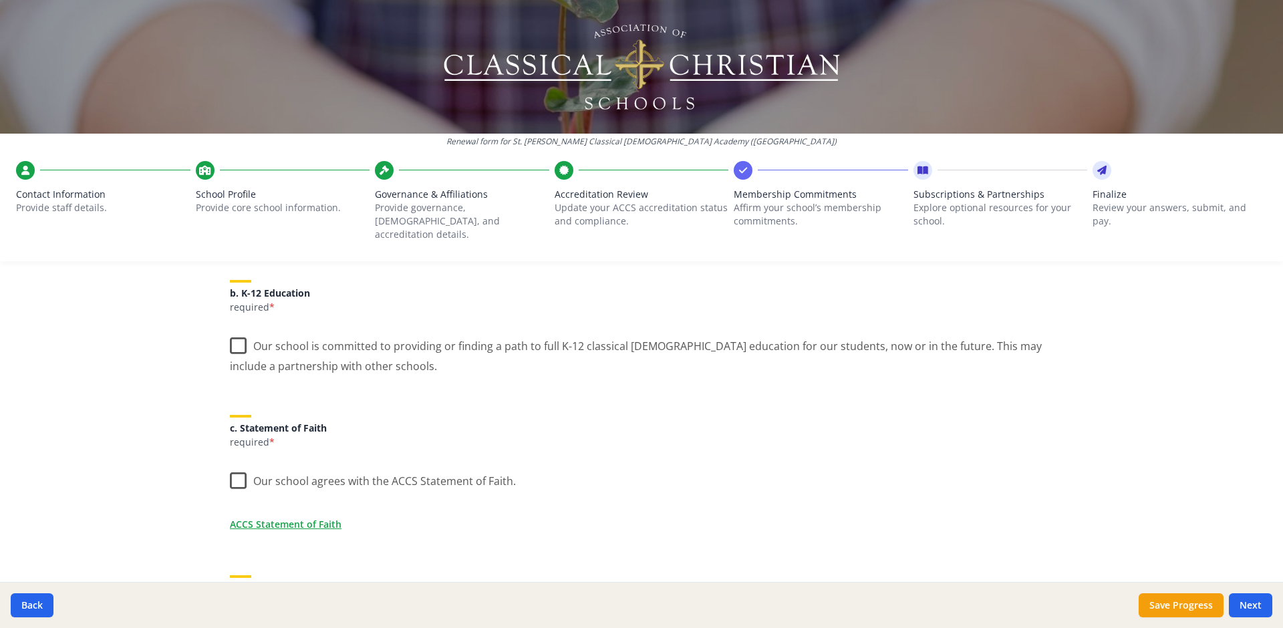
scroll to position [288, 0]
drag, startPoint x: 237, startPoint y: 329, endPoint x: 236, endPoint y: 345, distance: 15.4
click at [237, 332] on label "Our school is committed to providing or finding a path to full K-12 classical […" at bounding box center [641, 345] width 823 height 45
click at [0, 0] on input "Our school is committed to providing or finding a path to full K-12 classical […" at bounding box center [0, 0] width 0 height 0
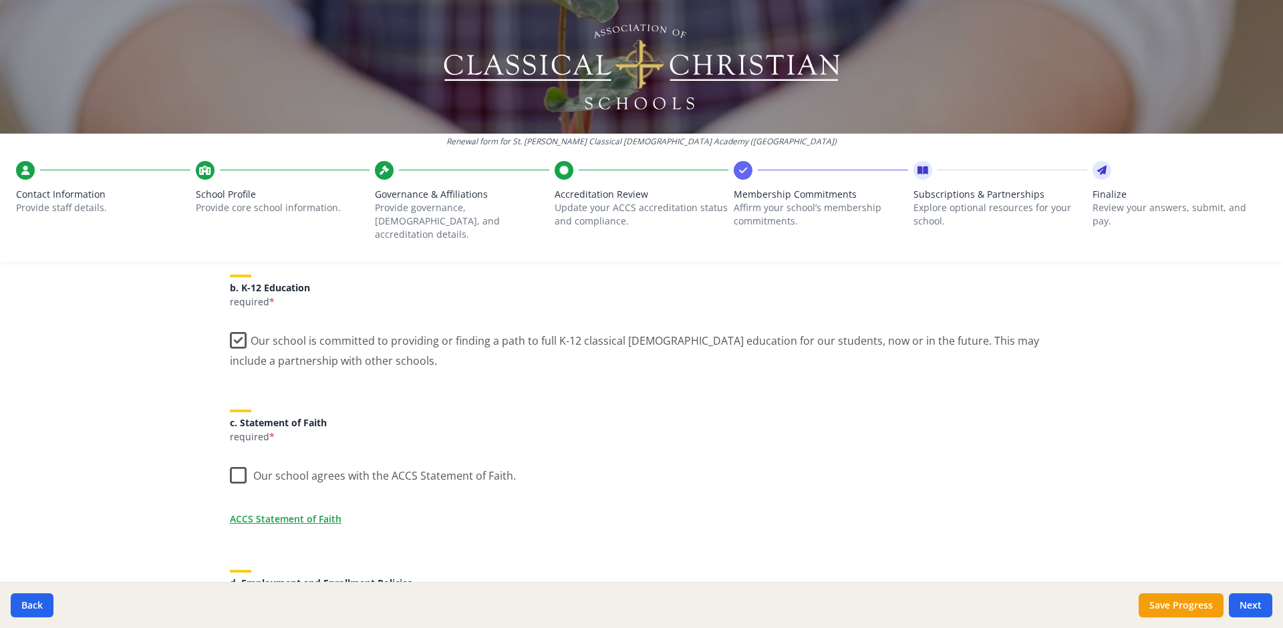
click at [230, 468] on label "Our school agrees with the ACCS Statement of Faith." at bounding box center [373, 472] width 286 height 29
click at [0, 0] on input "Our school agrees with the ACCS Statement of Faith." at bounding box center [0, 0] width 0 height 0
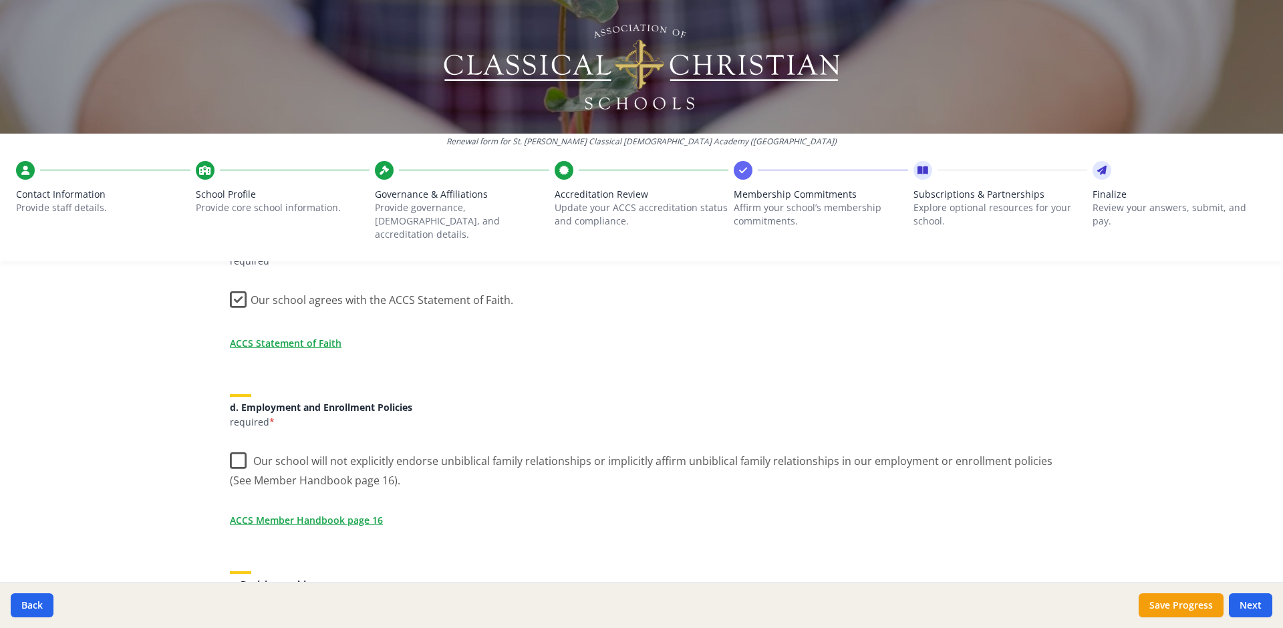
scroll to position [465, 0]
click at [235, 444] on label "Our school will not explicitly endorse unbiblical family relationships or impli…" at bounding box center [641, 464] width 823 height 45
click at [0, 0] on input "Our school will not explicitly endorse unbiblical family relationships or impli…" at bounding box center [0, 0] width 0 height 0
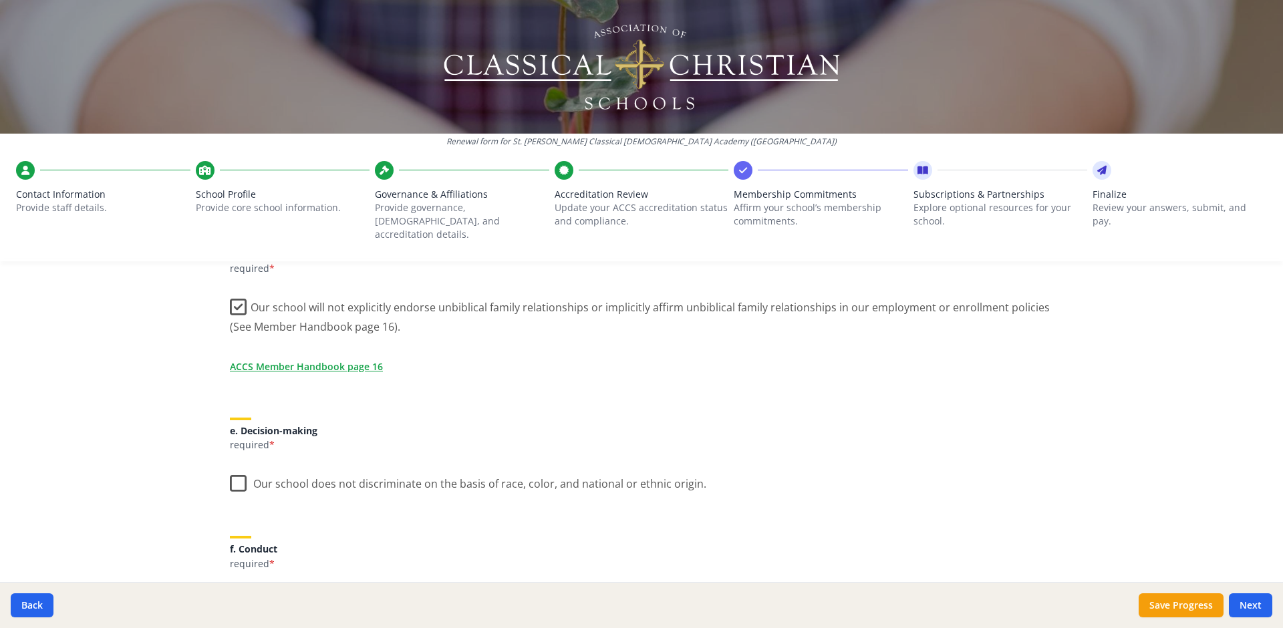
scroll to position [622, 0]
click at [231, 465] on label "Our school does not discriminate on the basis of race, color, and national or e…" at bounding box center [468, 476] width 476 height 29
click at [0, 0] on input "Our school does not discriminate on the basis of race, color, and national or e…" at bounding box center [0, 0] width 0 height 0
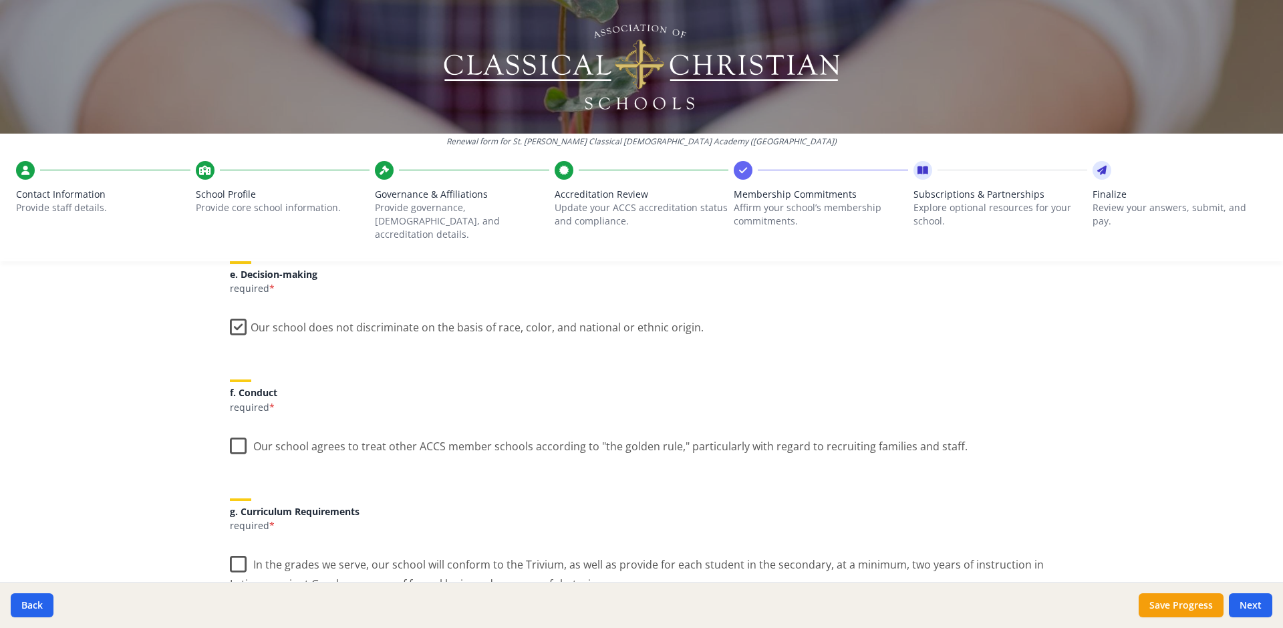
scroll to position [776, 0]
click at [230, 427] on label "Our school agrees to treat other ACCS member schools according to "the golden r…" at bounding box center [599, 441] width 738 height 29
click at [0, 0] on input "Our school agrees to treat other ACCS member schools according to "the golden r…" at bounding box center [0, 0] width 0 height 0
click at [230, 549] on label "In the grades we serve, our school will conform to the Trivium, as well as prov…" at bounding box center [641, 567] width 823 height 45
click at [0, 0] on input "In the grades we serve, our school will conform to the Trivium, as well as prov…" at bounding box center [0, 0] width 0 height 0
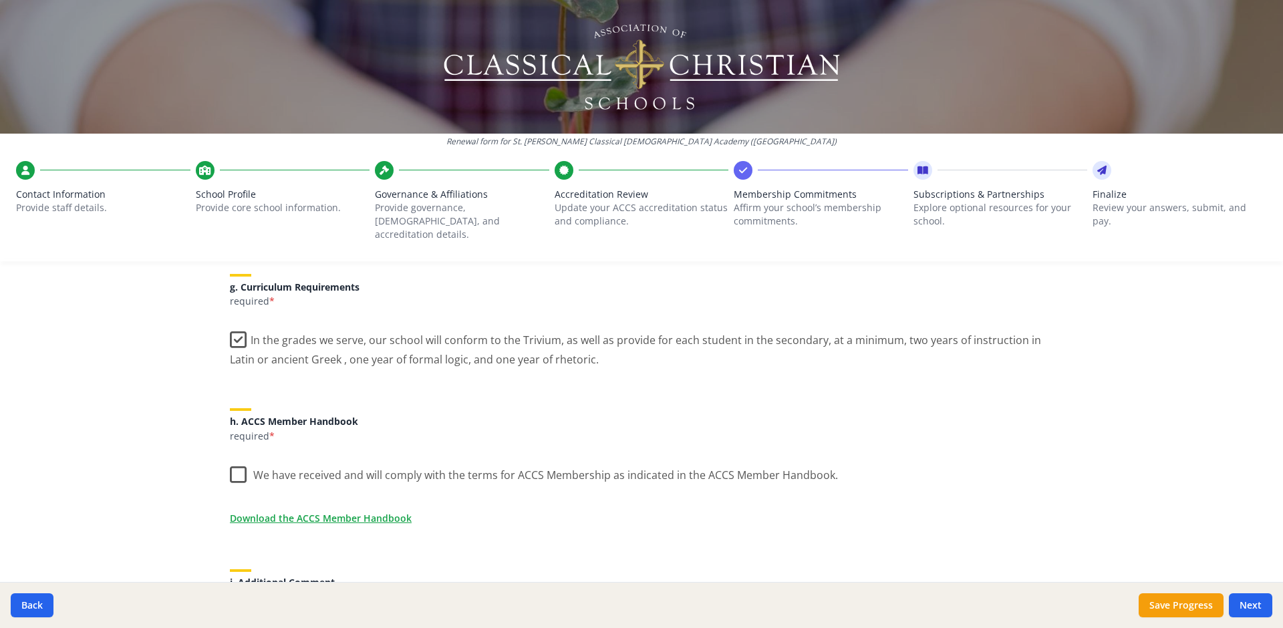
scroll to position [1002, 0]
click at [237, 460] on label "We have received and will comply with the terms for ACCS Membership as indicate…" at bounding box center [534, 468] width 608 height 29
click at [0, 0] on input "We have received and will comply with the terms for ACCS Membership as indicate…" at bounding box center [0, 0] width 0 height 0
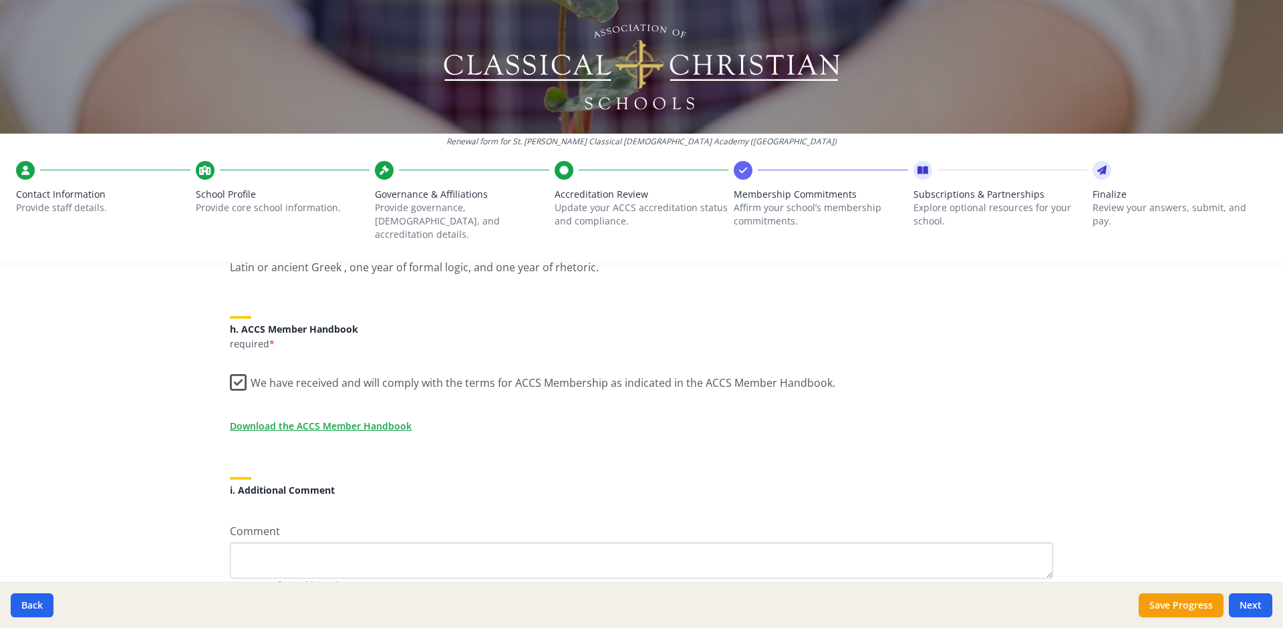
scroll to position [1143, 0]
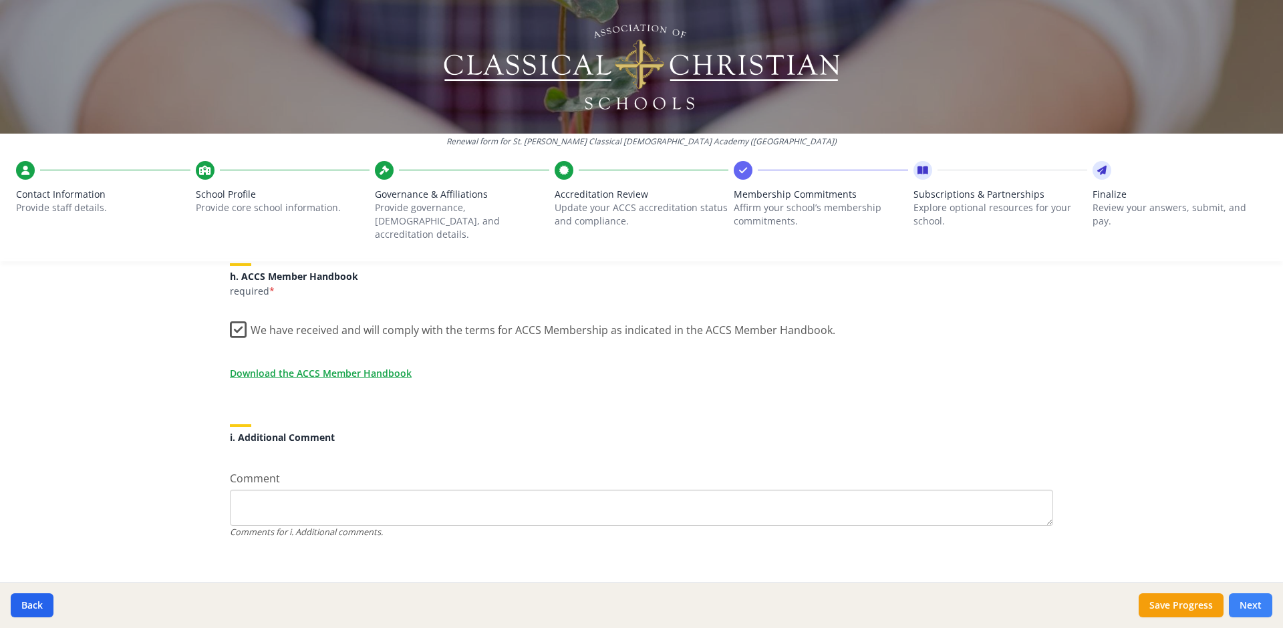
click at [1254, 606] on button "Next" at bounding box center [1250, 605] width 43 height 24
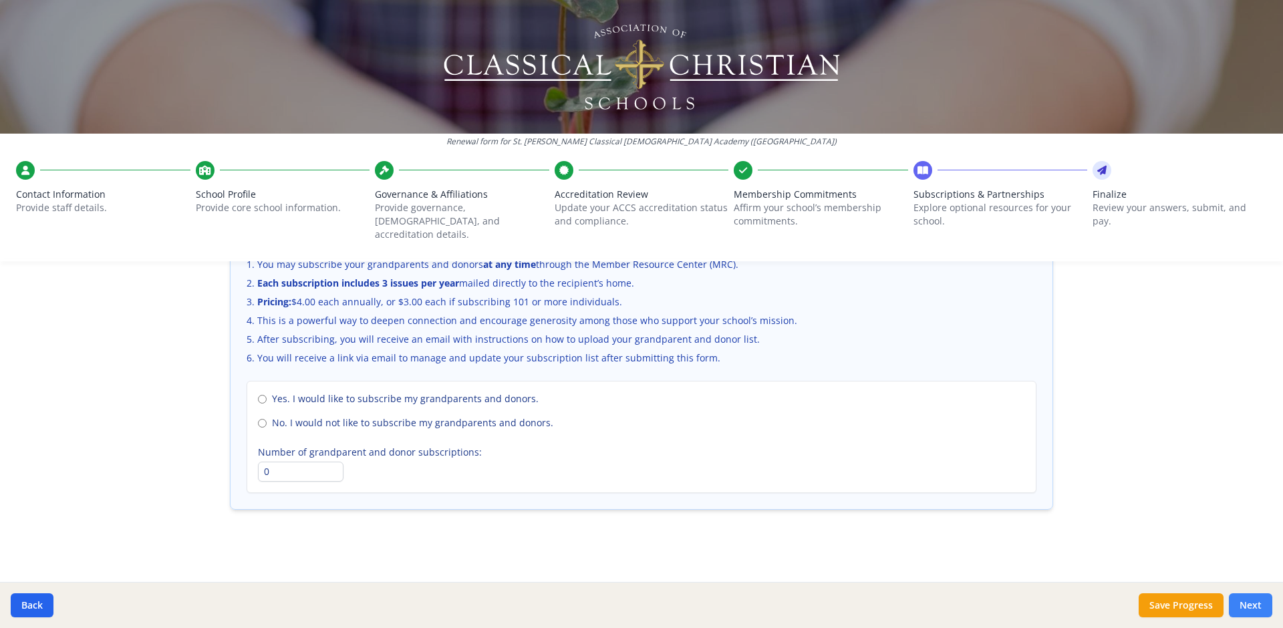
scroll to position [899, 0]
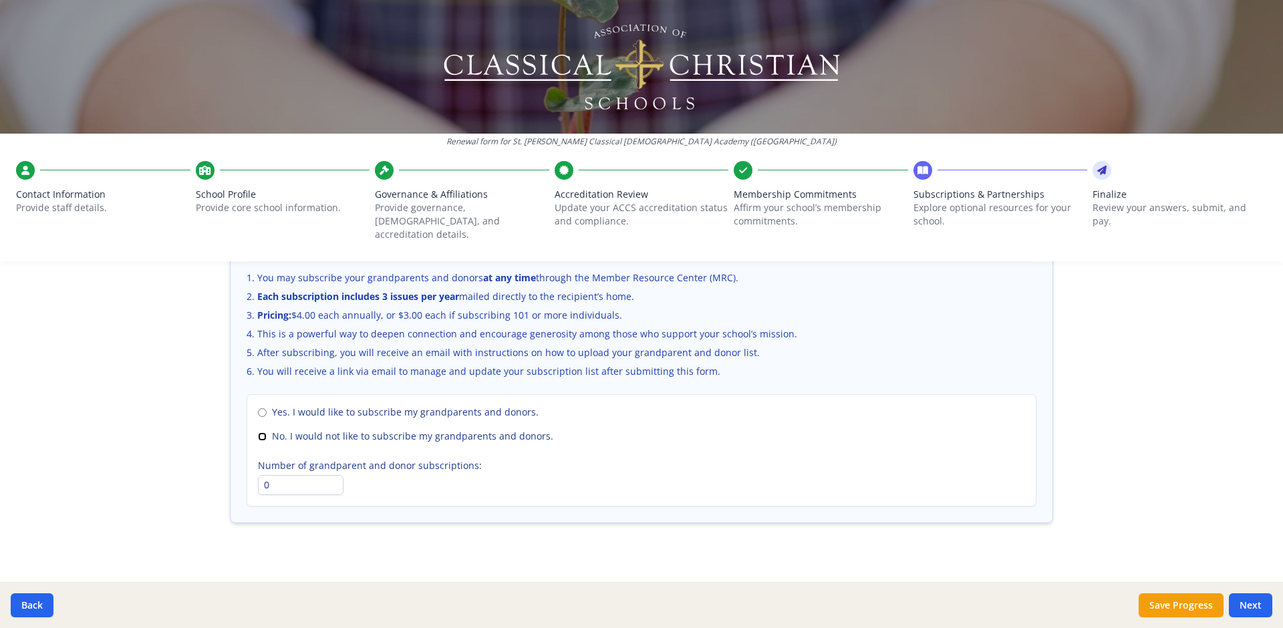
click at [258, 432] on input "No. I would not like to subscribe my grandparents and donors." at bounding box center [262, 436] width 9 height 9
radio input "true"
click at [1253, 604] on button "Next" at bounding box center [1250, 605] width 43 height 24
